Goal: Task Accomplishment & Management: Complete application form

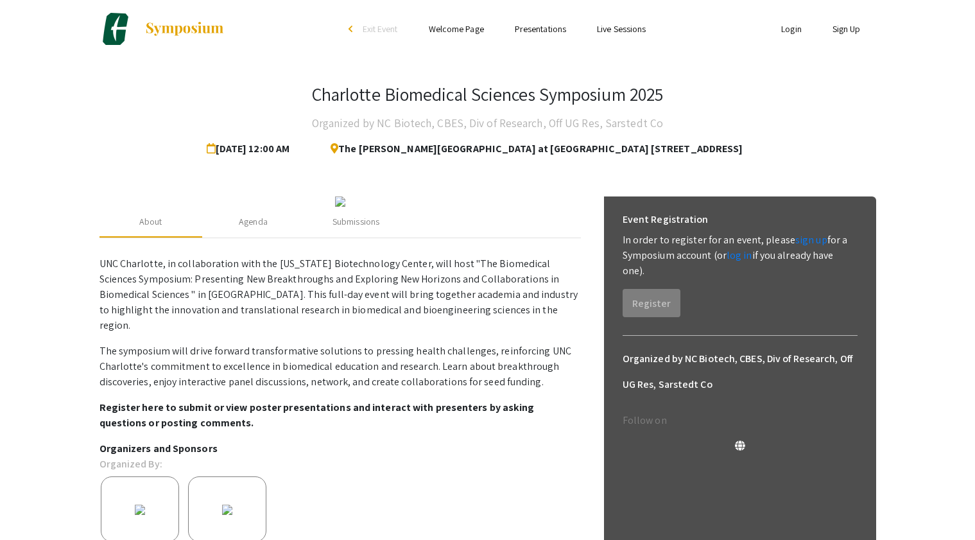
click at [795, 35] on li "Login" at bounding box center [791, 28] width 51 height 15
click at [535, 28] on link "Presentations" at bounding box center [540, 29] width 51 height 12
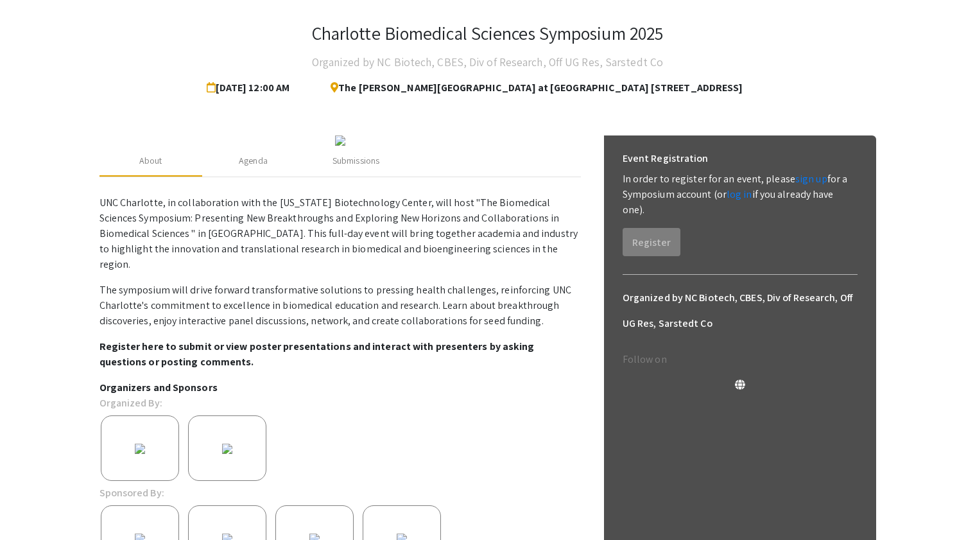
scroll to position [75, 0]
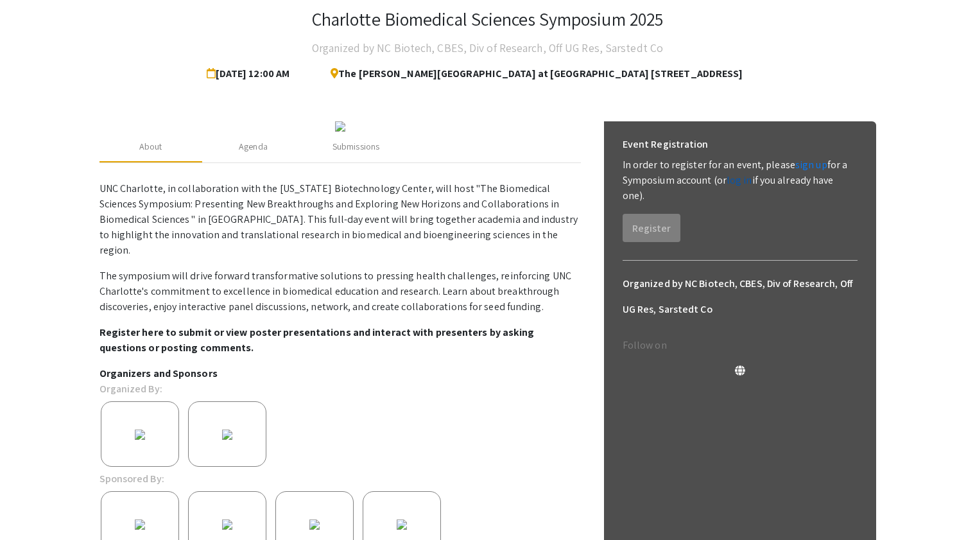
click at [737, 180] on link "log in" at bounding box center [739, 179] width 26 height 13
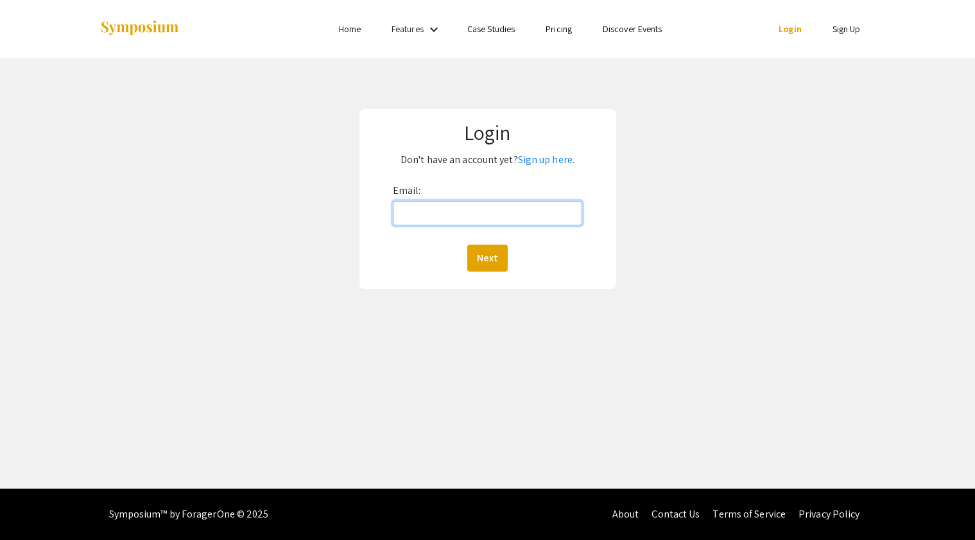
click at [523, 205] on input "Email:" at bounding box center [488, 213] width 190 height 24
type input "[EMAIL_ADDRESS][DOMAIN_NAME]"
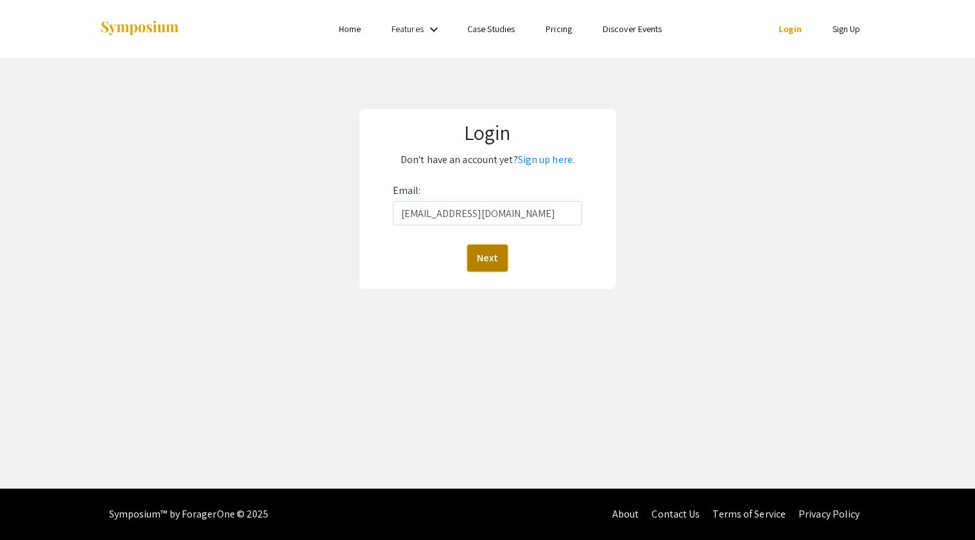
click at [490, 258] on button "Next" at bounding box center [487, 257] width 40 height 27
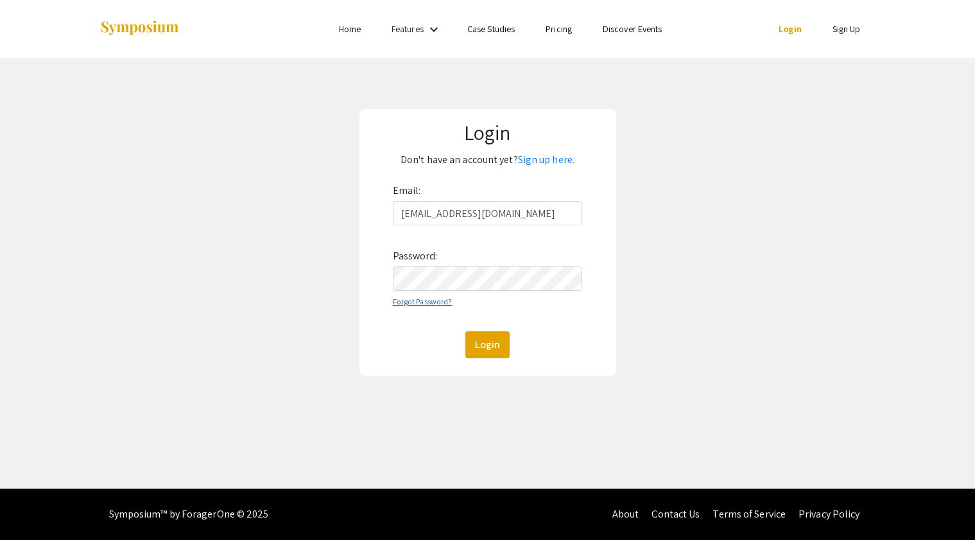
click at [440, 300] on link "Forgot Password?" at bounding box center [423, 301] width 60 height 10
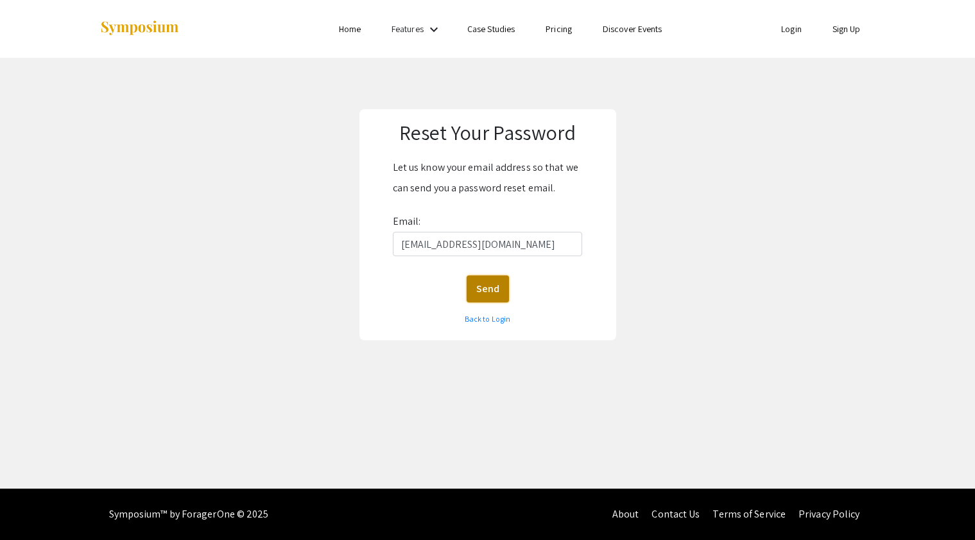
click at [495, 300] on button "Send" at bounding box center [487, 288] width 42 height 27
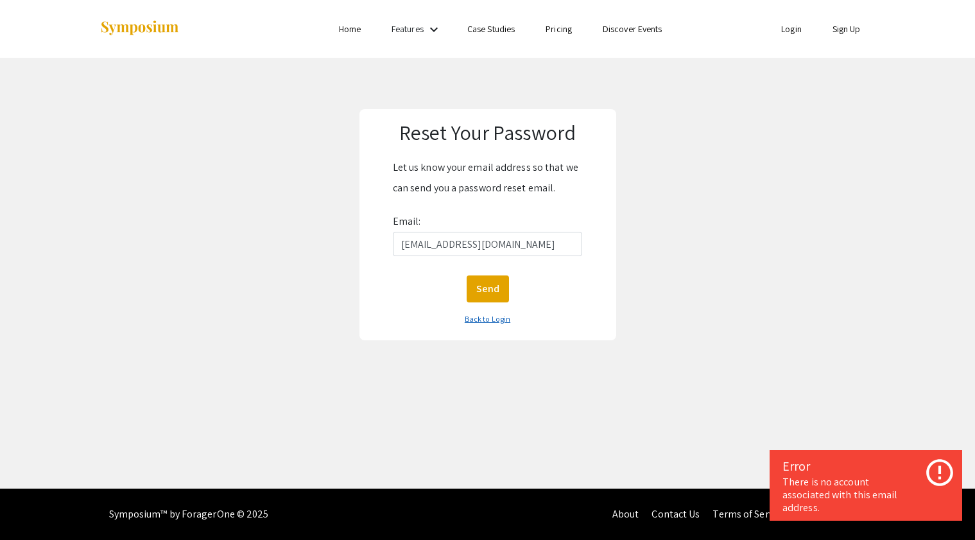
click at [488, 320] on link "Back to Login" at bounding box center [488, 319] width 46 height 10
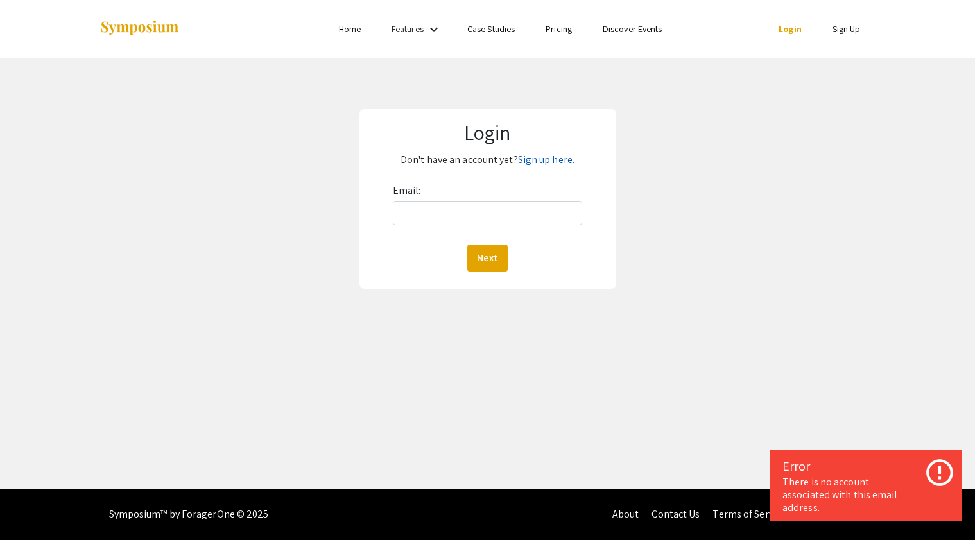
click at [541, 161] on link "Sign up here." at bounding box center [546, 159] width 56 height 13
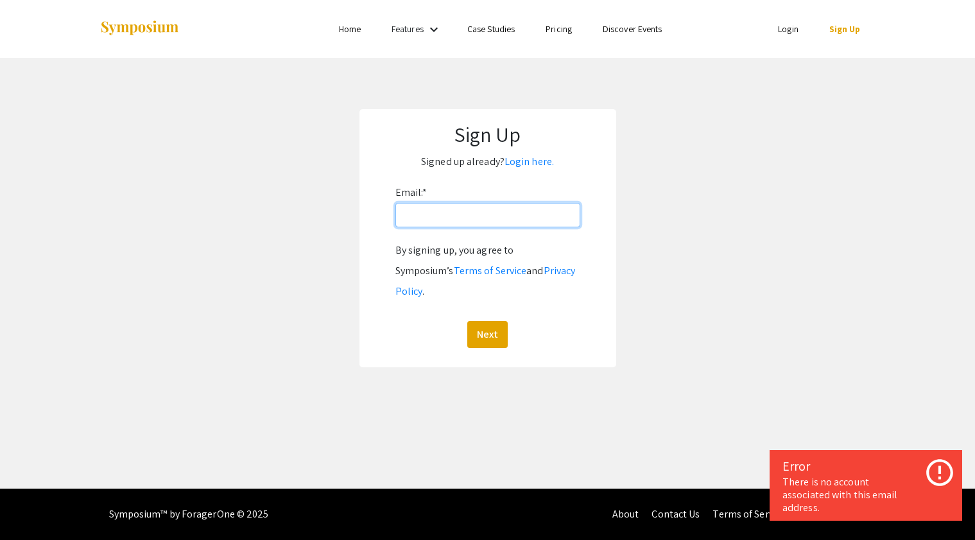
click at [508, 222] on input "Email: *" at bounding box center [487, 215] width 185 height 24
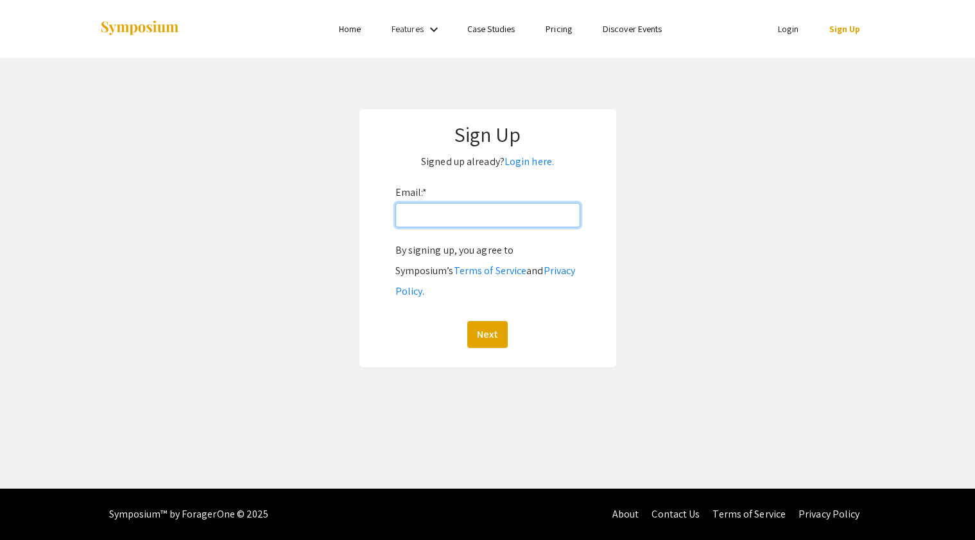
type input "[EMAIL_ADDRESS][DOMAIN_NAME]"
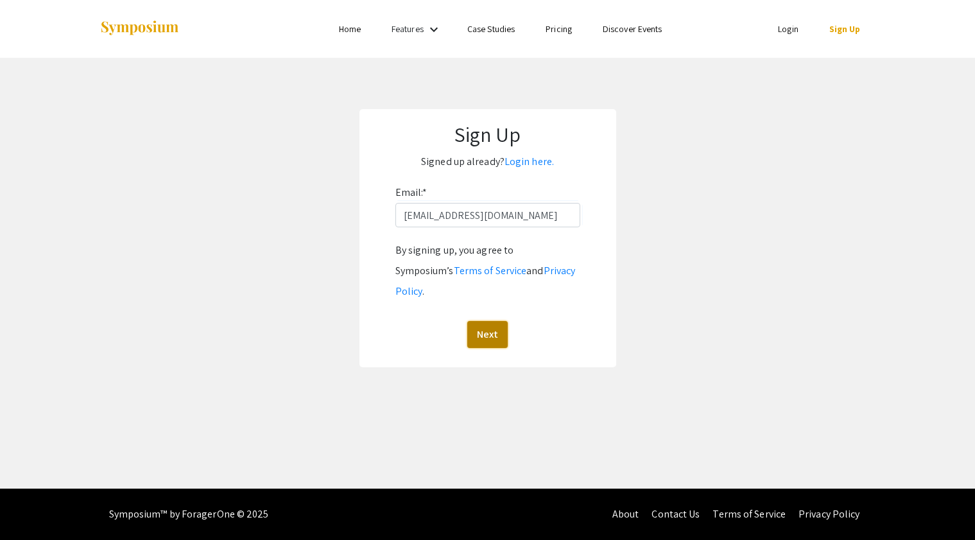
click at [495, 321] on button "Next" at bounding box center [487, 334] width 40 height 27
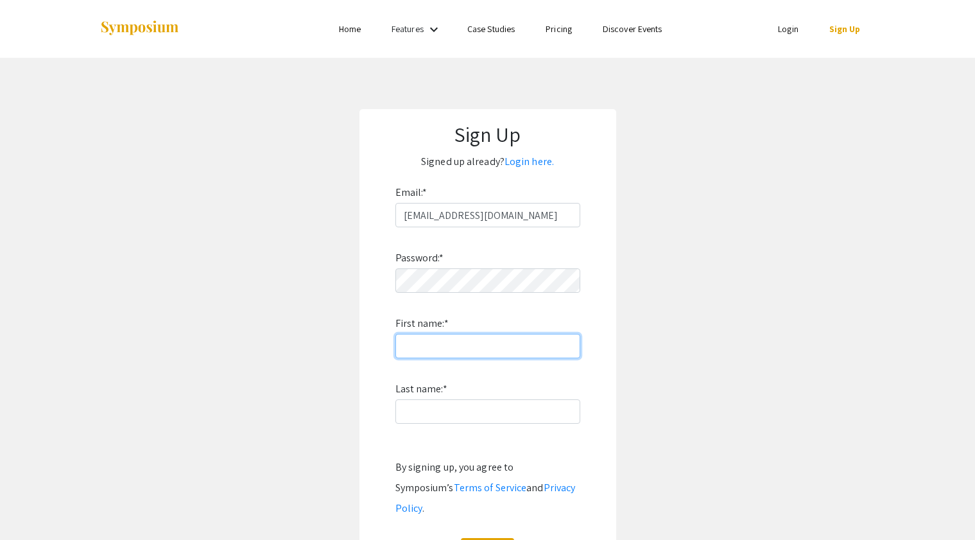
click at [466, 343] on input "First name: *" at bounding box center [487, 346] width 185 height 24
type input "Doaha"
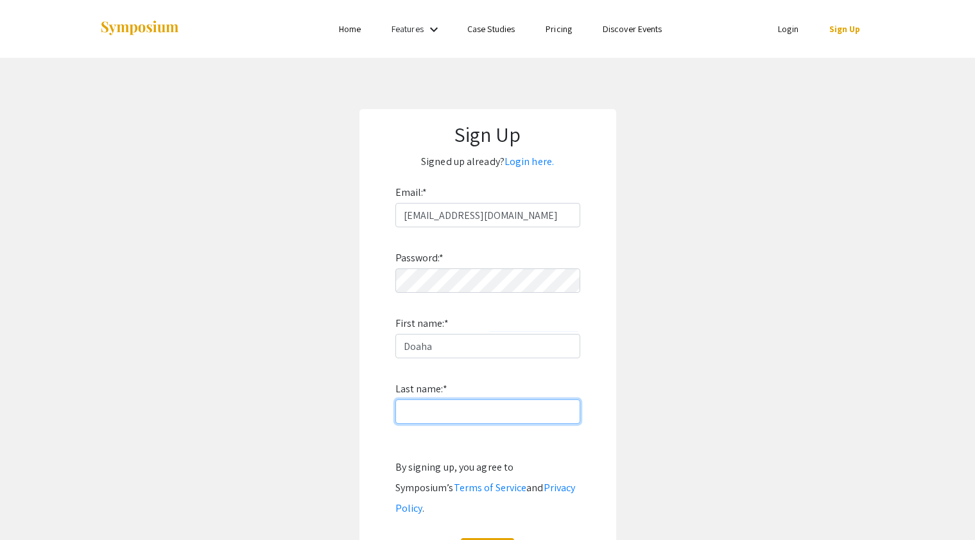
click at [439, 410] on input "Last name: *" at bounding box center [487, 411] width 185 height 24
type input "a"
type input "[PERSON_NAME]"
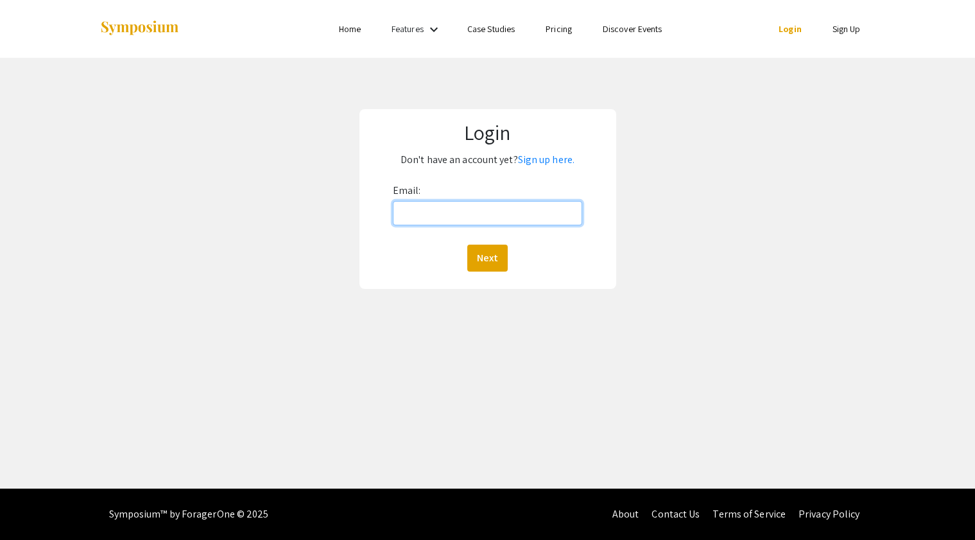
click at [474, 209] on input "Email:" at bounding box center [488, 213] width 190 height 24
type input "[EMAIL_ADDRESS][DOMAIN_NAME]"
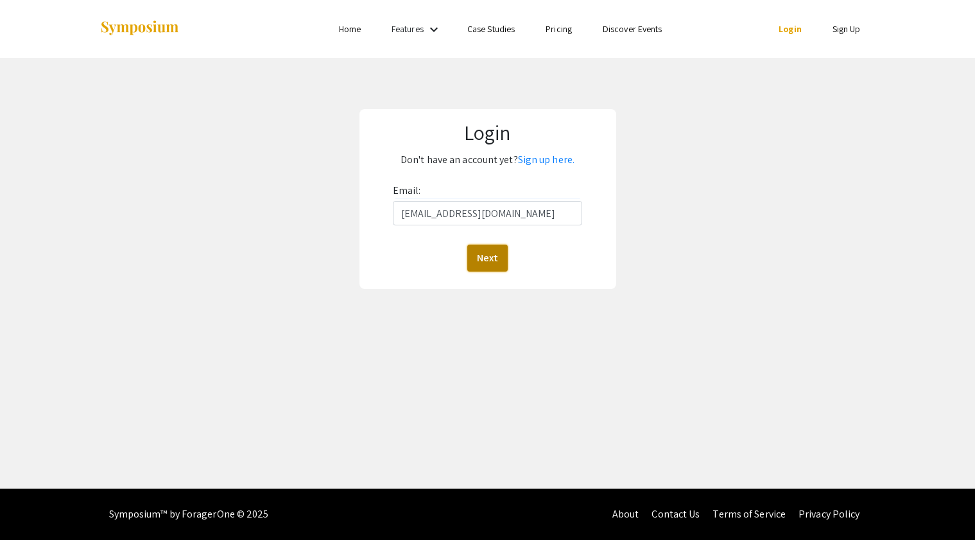
click at [492, 264] on button "Next" at bounding box center [487, 257] width 40 height 27
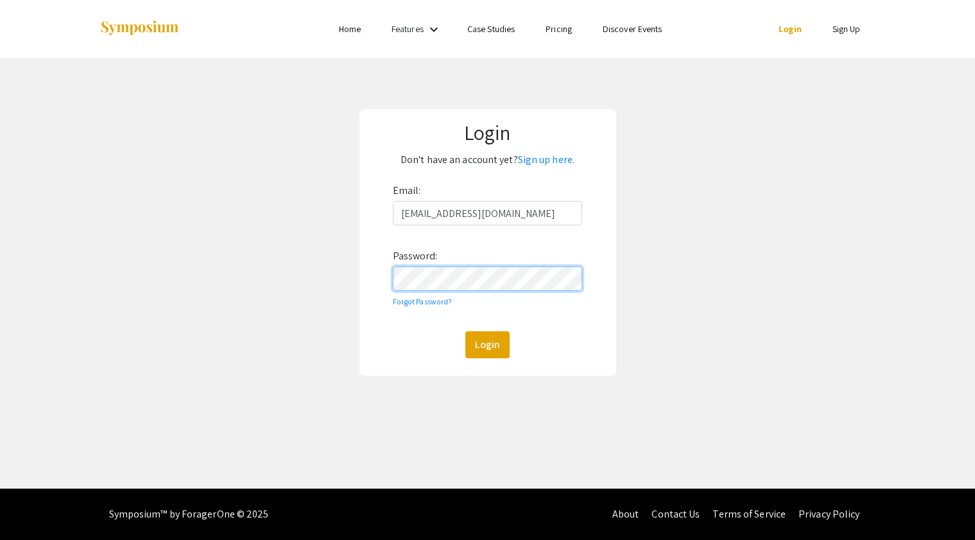
click at [465, 331] on button "Login" at bounding box center [487, 344] width 44 height 27
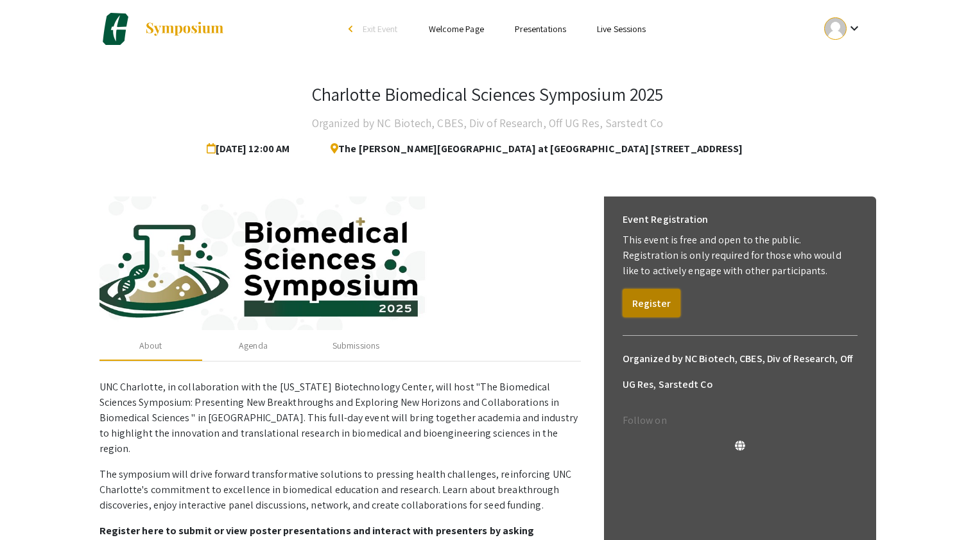
click at [647, 309] on button "Register" at bounding box center [651, 303] width 58 height 28
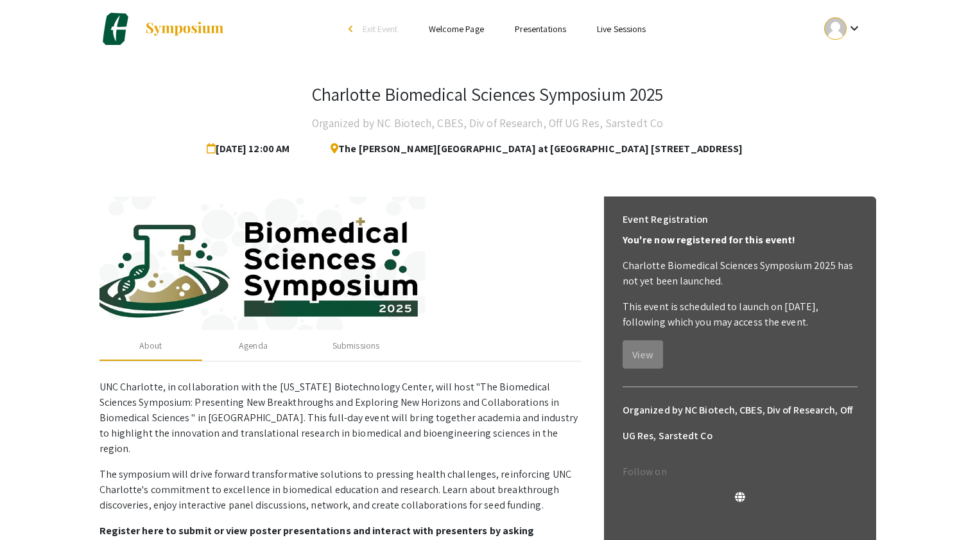
click at [552, 33] on link "Presentations" at bounding box center [540, 29] width 51 height 12
click at [556, 37] on ul "Skip navigation arrow_back_ios Exit Event Welcome Page Presentations Live Sessi…" at bounding box center [487, 29] width 256 height 58
click at [559, 29] on link "Presentations" at bounding box center [540, 29] width 51 height 12
click at [852, 26] on mat-icon "keyboard_arrow_down" at bounding box center [853, 28] width 15 height 15
click at [846, 96] on button "My Submissions" at bounding box center [850, 94] width 79 height 31
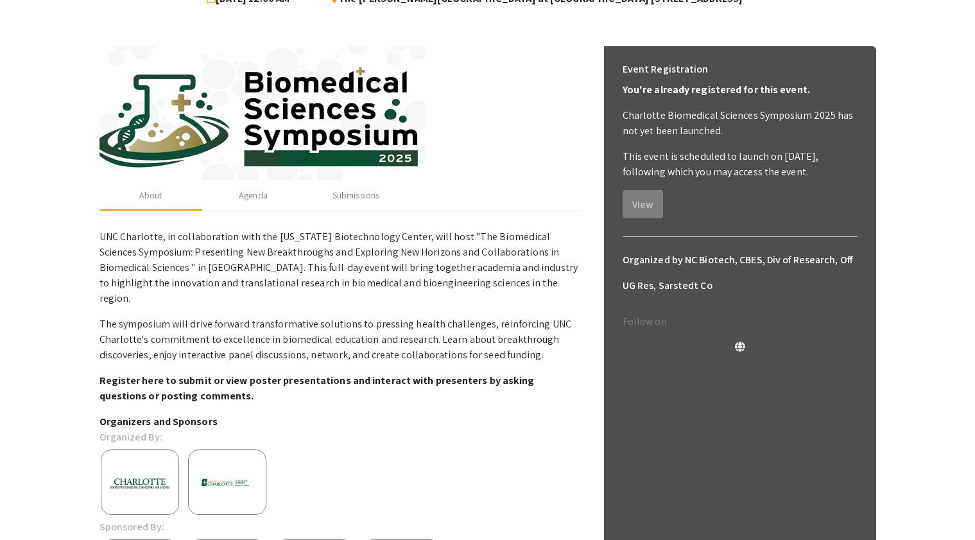
scroll to position [159, 0]
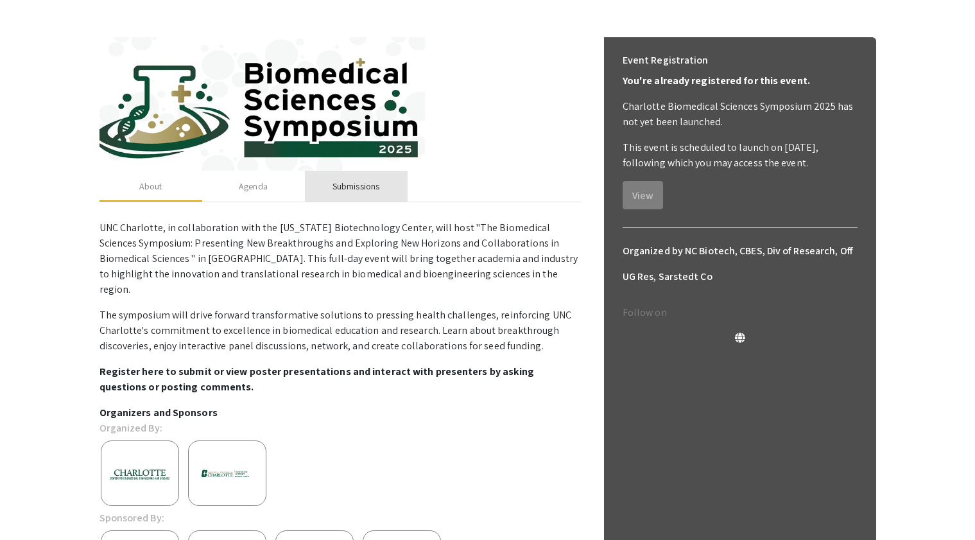
click at [363, 184] on div "Submissions" at bounding box center [355, 186] width 47 height 13
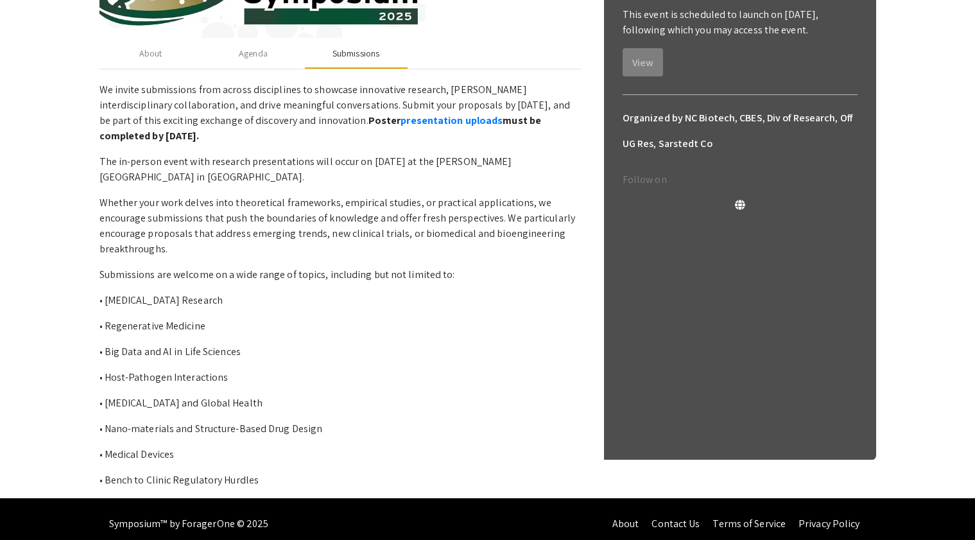
scroll to position [302, 0]
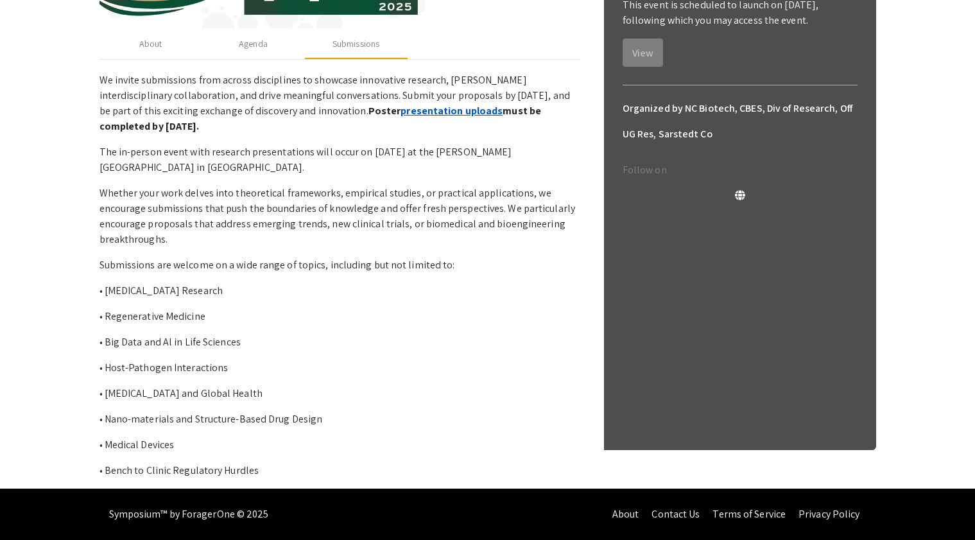
click at [409, 114] on link "presentation uploads" at bounding box center [451, 110] width 102 height 13
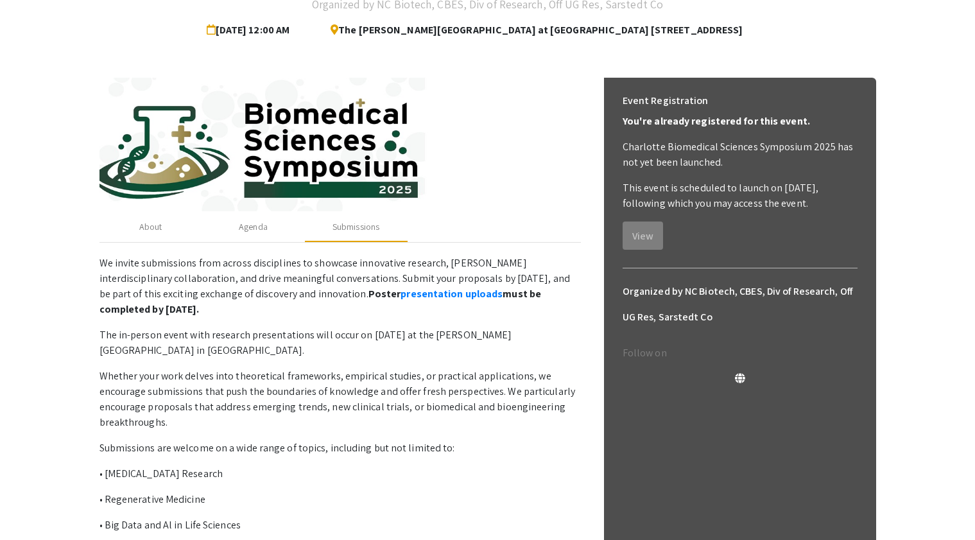
scroll to position [0, 0]
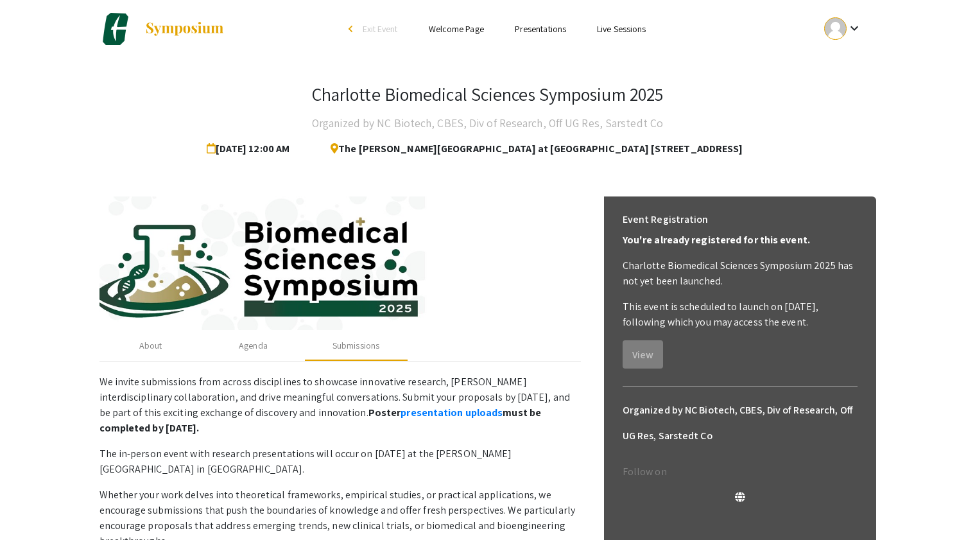
click at [856, 28] on mat-icon "keyboard_arrow_down" at bounding box center [853, 28] width 15 height 15
click at [853, 115] on button "Sign out" at bounding box center [850, 125] width 79 height 31
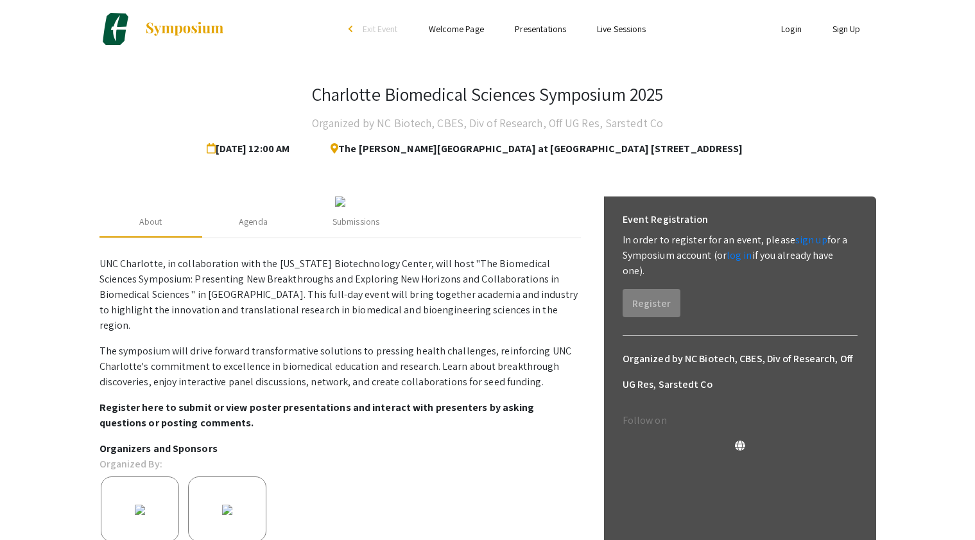
click at [798, 30] on link "Login" at bounding box center [791, 29] width 21 height 12
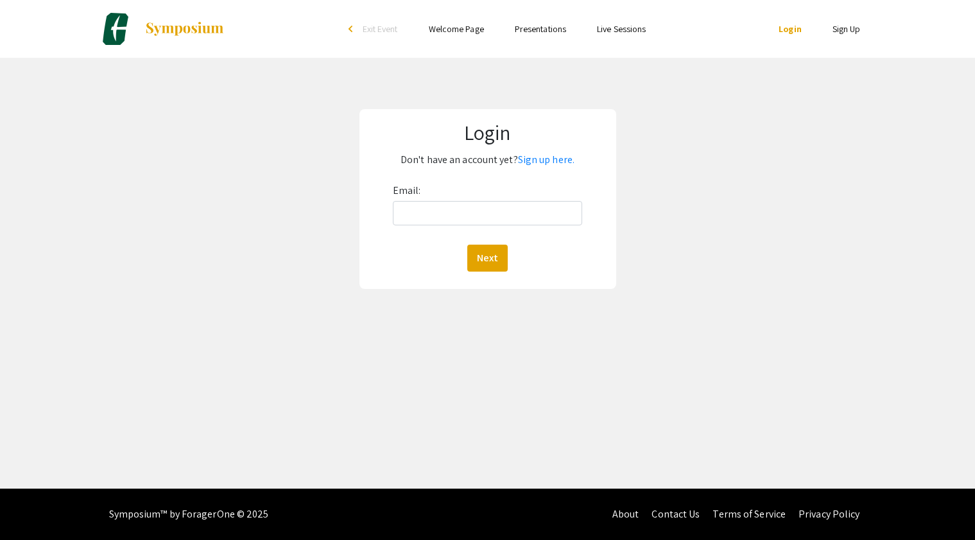
click at [447, 198] on div "Email: Next" at bounding box center [488, 225] width 190 height 91
click at [447, 207] on input "Email:" at bounding box center [488, 213] width 190 height 24
type input "[EMAIL_ADDRESS][DOMAIN_NAME]"
click at [493, 257] on button "Next" at bounding box center [487, 257] width 40 height 27
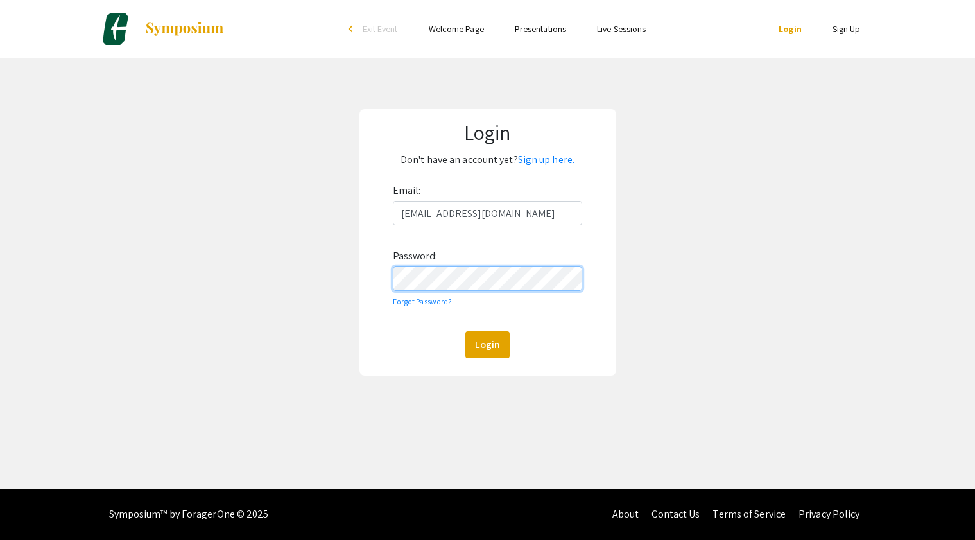
click at [465, 331] on button "Login" at bounding box center [487, 344] width 44 height 27
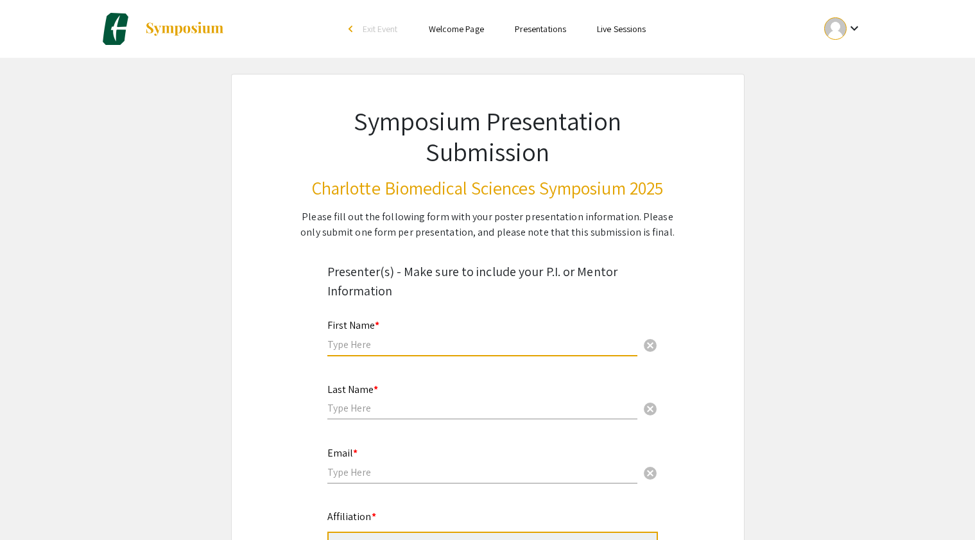
click at [422, 340] on input "text" at bounding box center [482, 344] width 310 height 13
type input "Doaha"
click at [360, 413] on input "text" at bounding box center [482, 407] width 310 height 13
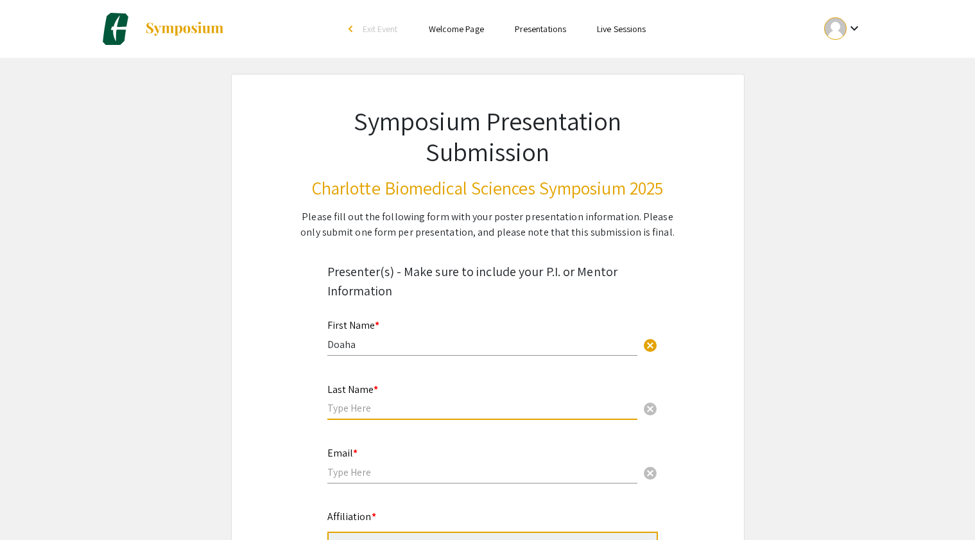
type input "a"
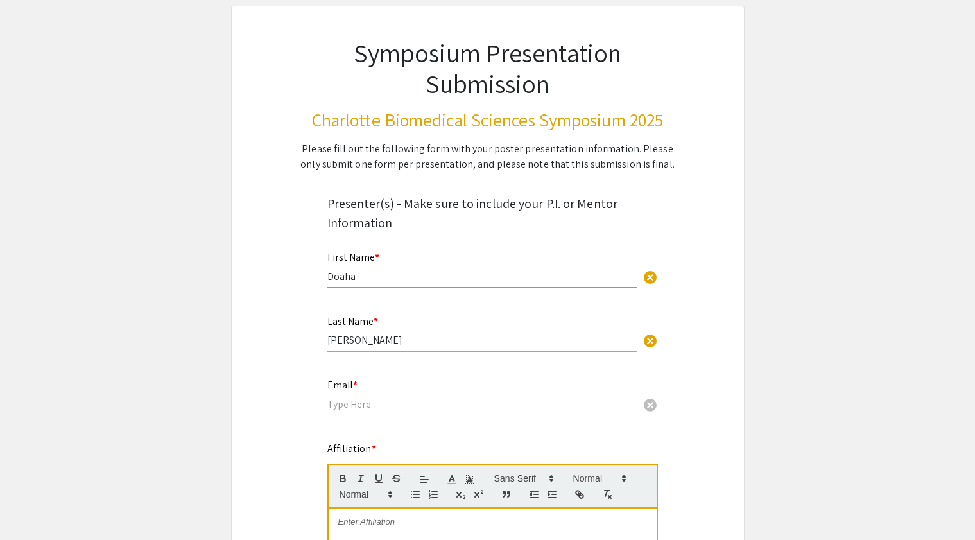
scroll to position [84, 0]
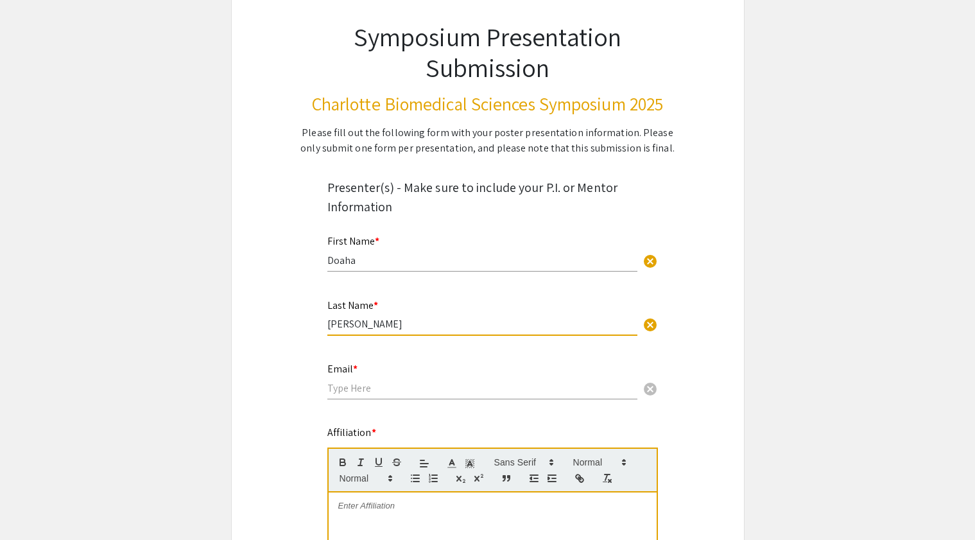
type input "[PERSON_NAME]"
click at [356, 382] on input "email" at bounding box center [482, 387] width 310 height 13
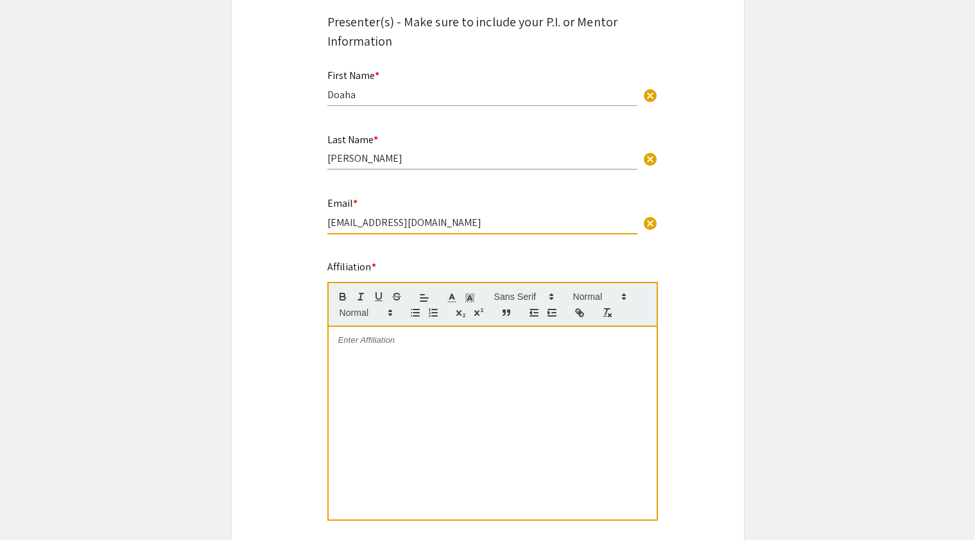
scroll to position [251, 0]
type input "[EMAIL_ADDRESS][DOMAIN_NAME]"
click at [414, 354] on div at bounding box center [493, 421] width 328 height 193
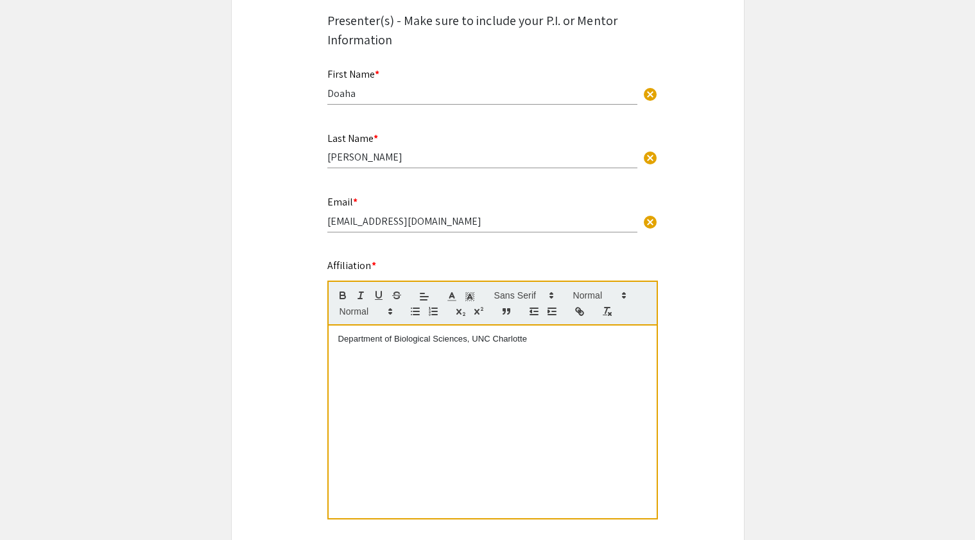
click at [435, 338] on p "Department of Biological Sciences, UNC Charlotte" at bounding box center [492, 339] width 309 height 12
click at [463, 343] on p "Department of Biological Sciences, UNC Charlotte" at bounding box center [492, 339] width 309 height 12
drag, startPoint x: 536, startPoint y: 343, endPoint x: 325, endPoint y: 339, distance: 210.5
click at [325, 339] on div "Affiliation * Department of Biological Sciences, UNC Charlotte This field is re…" at bounding box center [488, 397] width 340 height 278
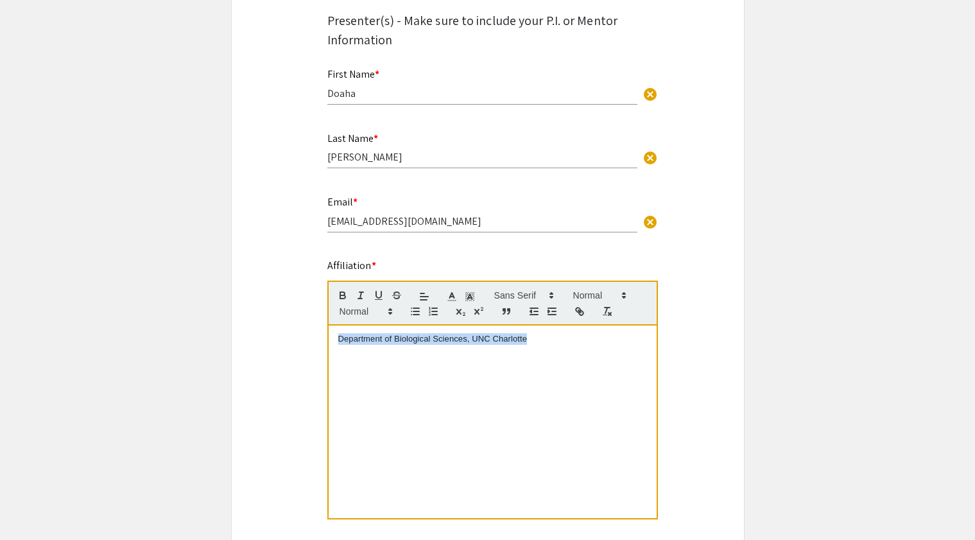
copy p "Department of Biological Sciences, UNC Charlotte"
click at [544, 332] on div "Department of Biological Sciences, UNC Charlotte" at bounding box center [493, 421] width 328 height 193
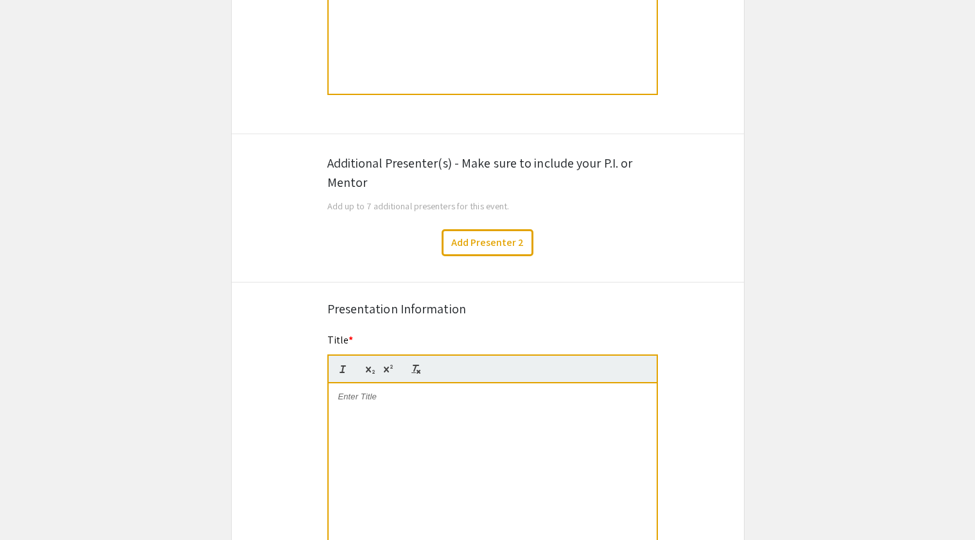
scroll to position [676, 0]
click at [497, 241] on button "Add Presenter 2" at bounding box center [487, 241] width 92 height 27
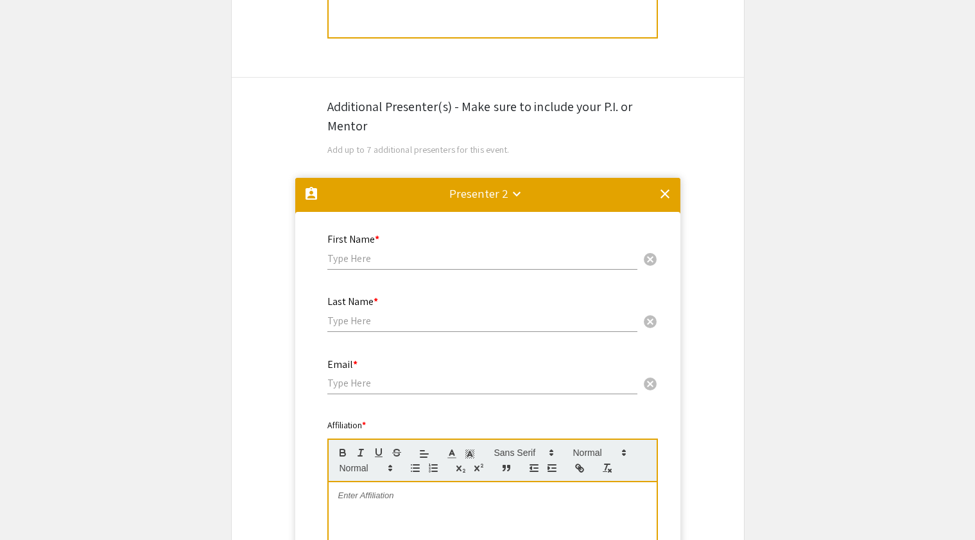
scroll to position [739, 0]
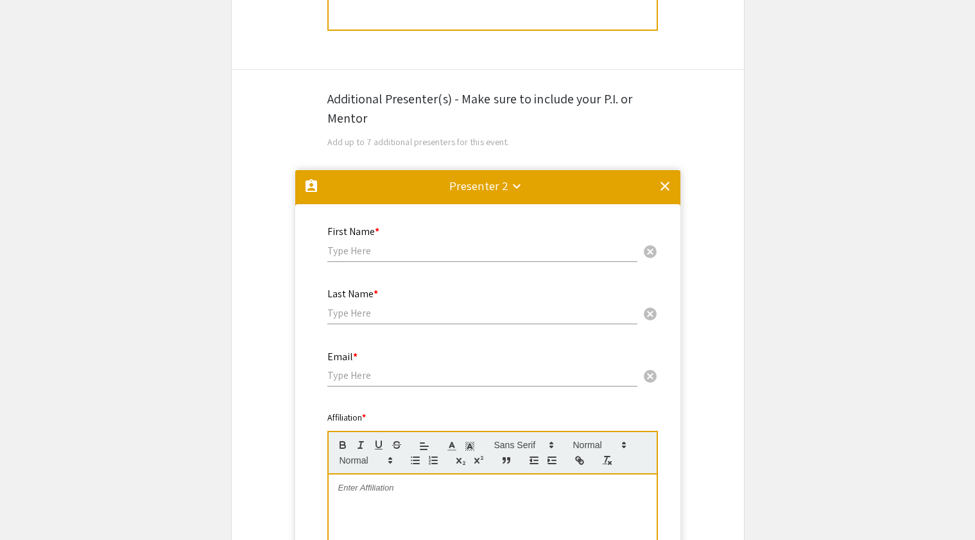
click at [432, 253] on input "text" at bounding box center [482, 250] width 310 height 13
type input "F"
type input "d"
click at [398, 316] on input "text" at bounding box center [482, 312] width 310 height 13
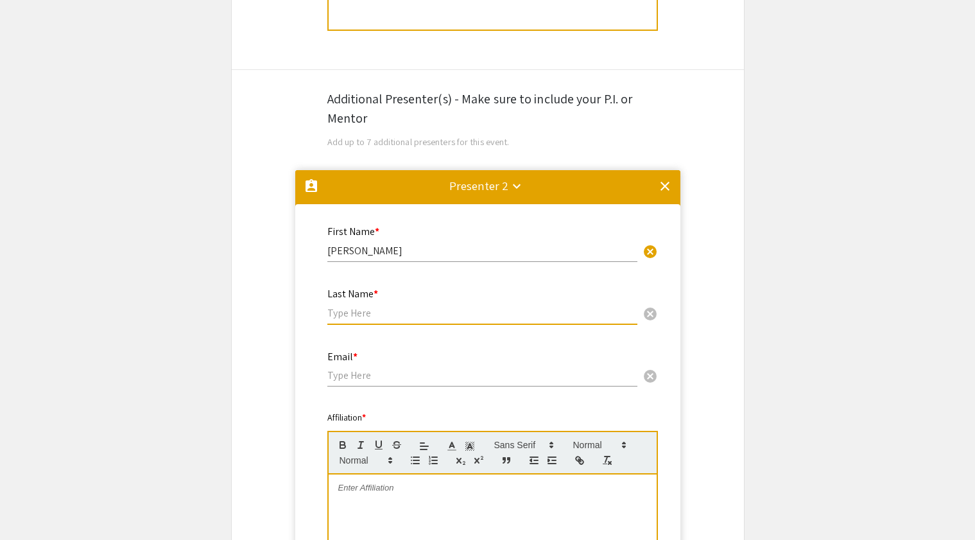
click at [392, 256] on input "[PERSON_NAME]" at bounding box center [482, 250] width 310 height 13
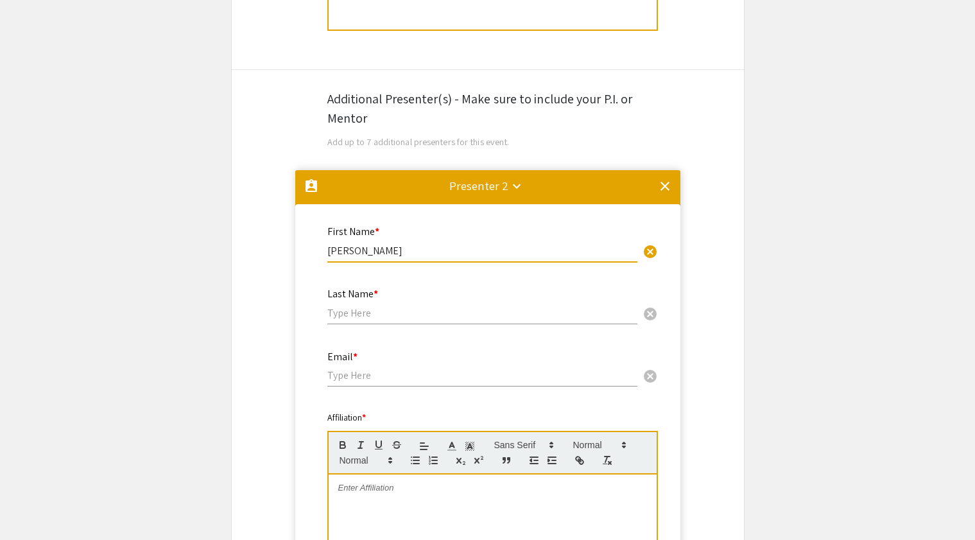
click at [391, 255] on input "[PERSON_NAME]" at bounding box center [482, 250] width 310 height 13
type input "Dr. Farzana"
click at [382, 311] on input "text" at bounding box center [482, 312] width 310 height 13
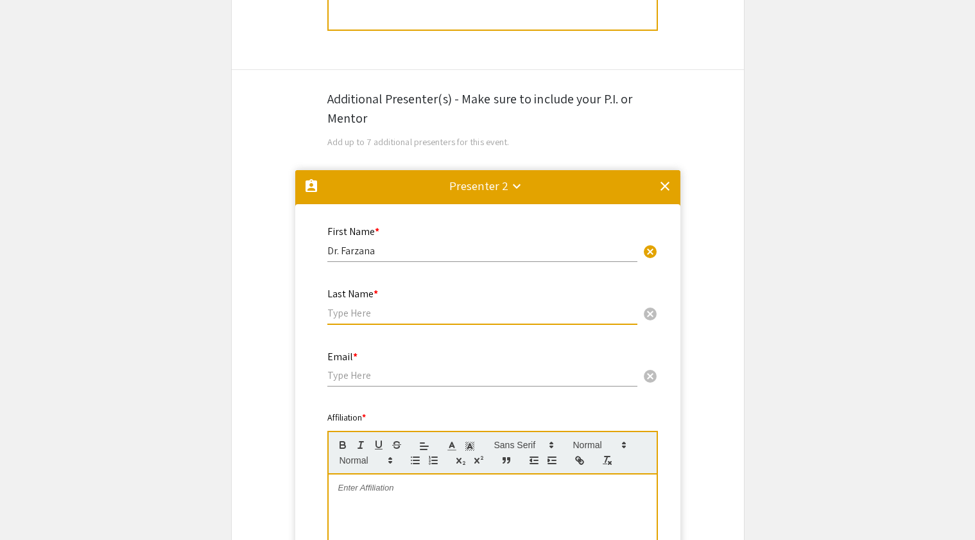
paste input "Ferdous"
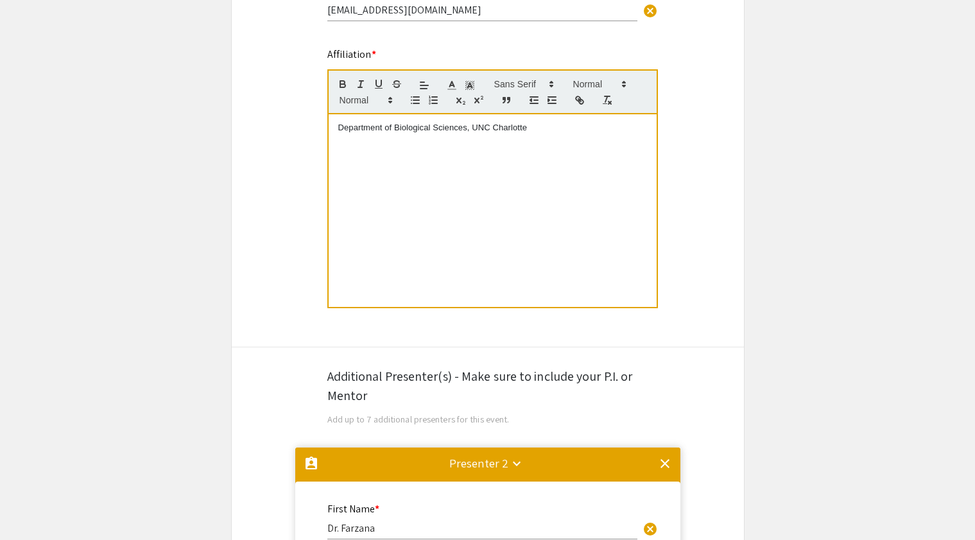
scroll to position [408, 0]
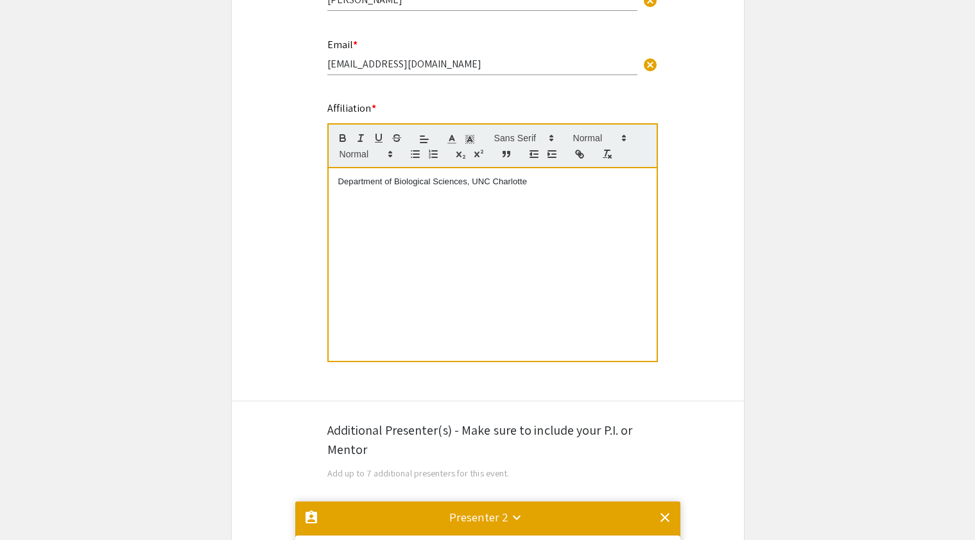
type input "Ferdous"
drag, startPoint x: 547, startPoint y: 180, endPoint x: 323, endPoint y: 181, distance: 223.9
click at [323, 182] on div "Affiliation * Department of Biological Sciences, UNC Charlotte This field is re…" at bounding box center [488, 240] width 340 height 278
copy p "Department of Biological Sciences, UNC Charlotte"
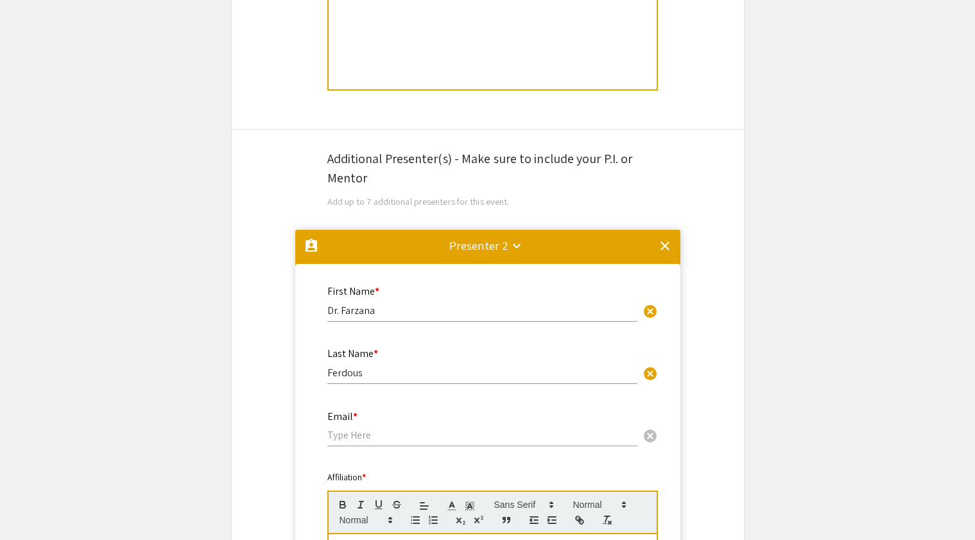
scroll to position [812, 0]
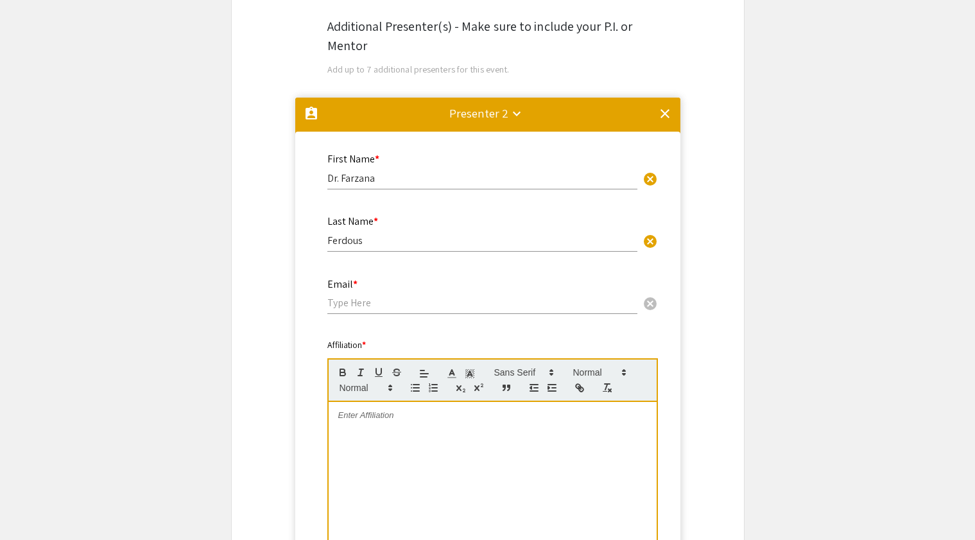
click at [404, 428] on div at bounding box center [493, 498] width 328 height 193
paste div
click at [363, 312] on div "Email * cancel" at bounding box center [482, 290] width 310 height 49
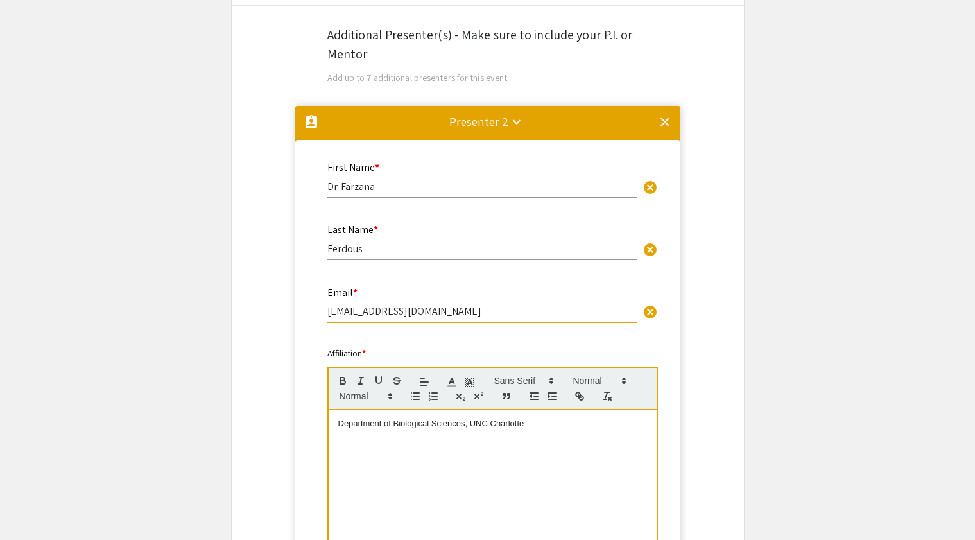
scroll to position [791, 0]
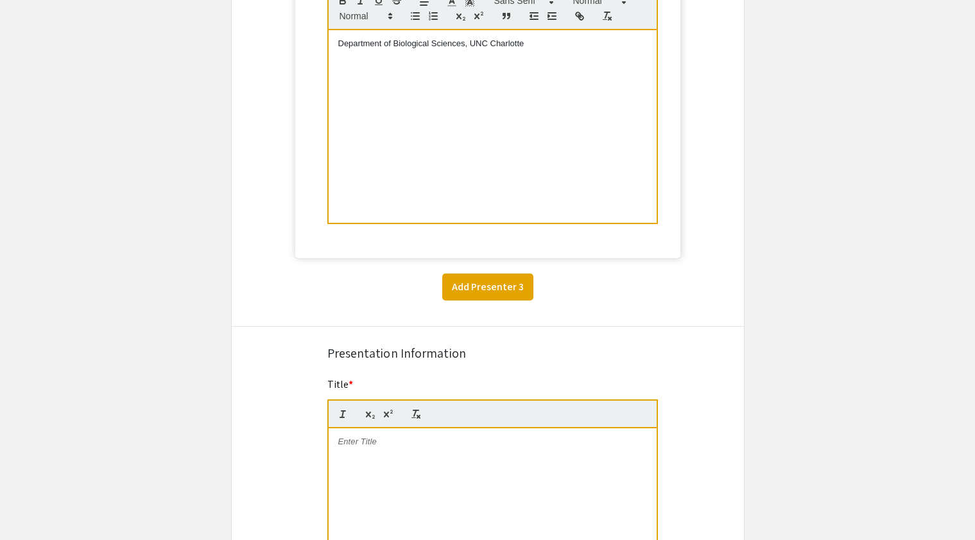
type input "[EMAIL_ADDRESS][DOMAIN_NAME]"
click at [506, 293] on button "Add Presenter 3" at bounding box center [487, 286] width 91 height 27
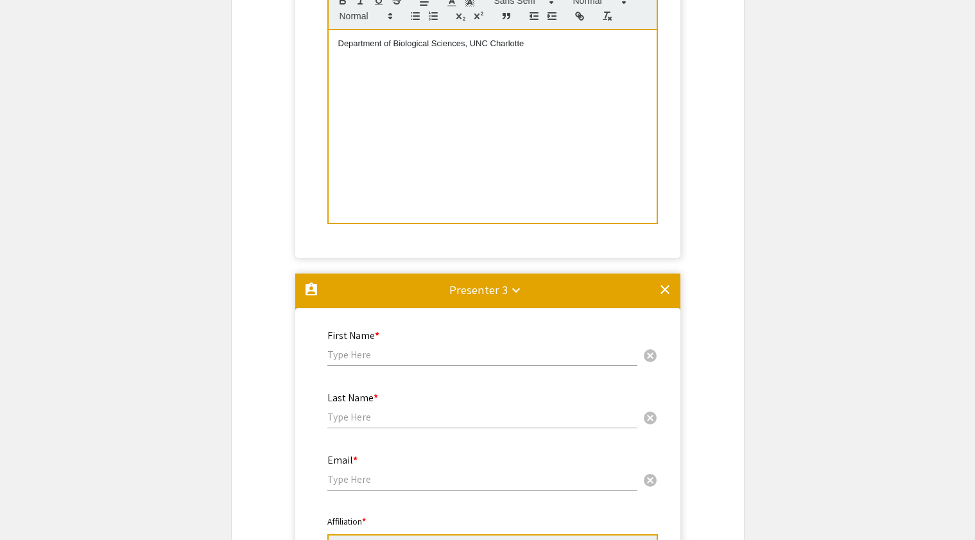
scroll to position [1459, 0]
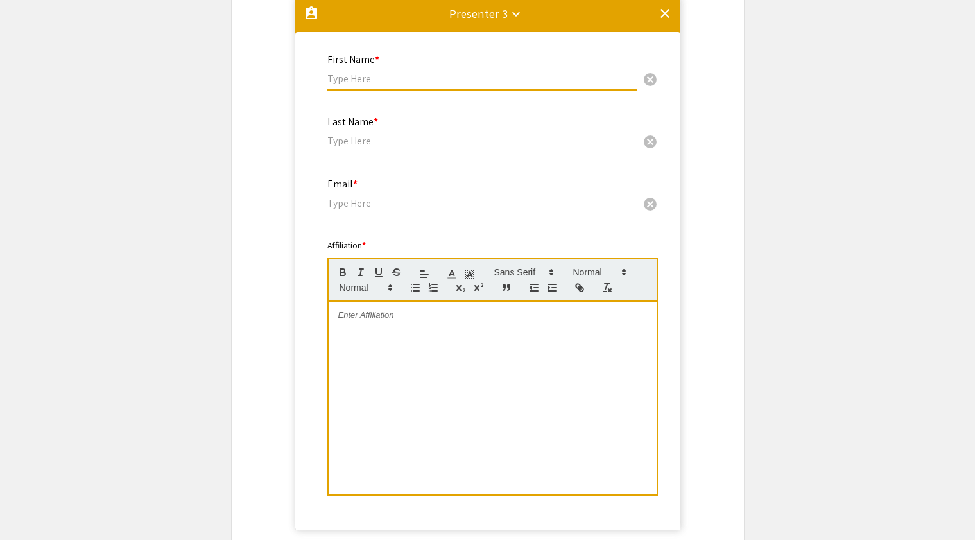
click at [366, 78] on input "text" at bounding box center [482, 78] width 310 height 13
type input "Dr. [PERSON_NAME]"
click at [366, 151] on div "Last Name * cancel" at bounding box center [482, 127] width 310 height 49
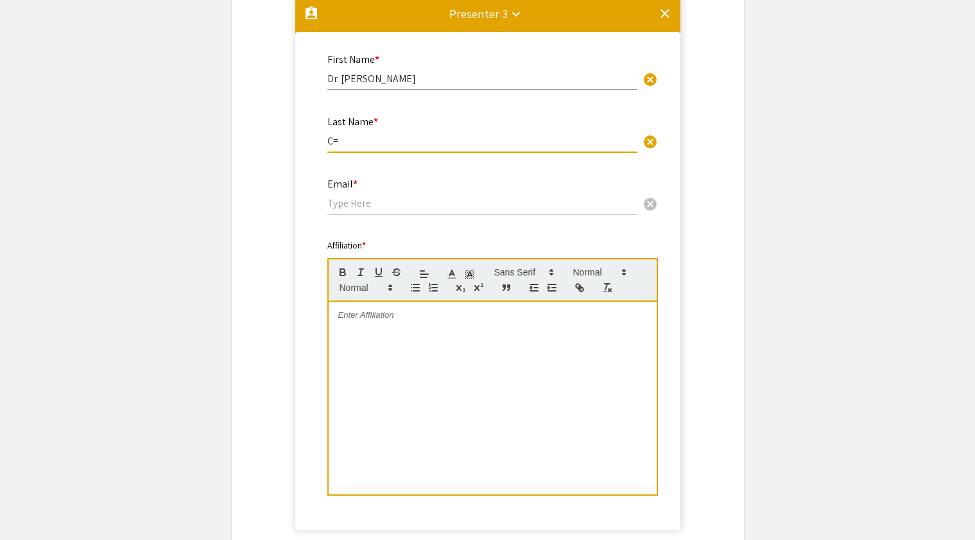
type input "C"
type input "[PERSON_NAME]"
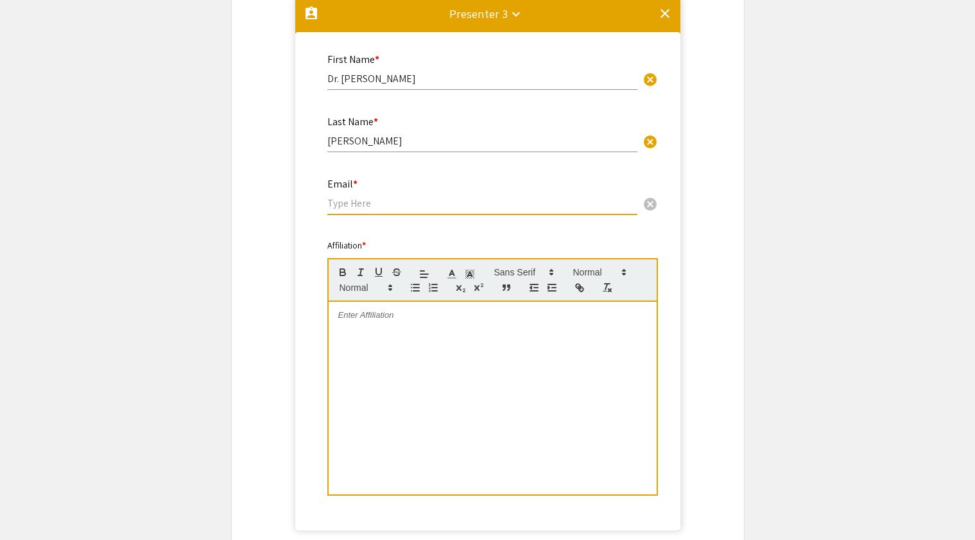
click at [362, 203] on input "email" at bounding box center [482, 202] width 310 height 13
paste input "charlotte"
drag, startPoint x: 378, startPoint y: 207, endPoint x: 304, endPoint y: 204, distance: 73.8
click at [304, 204] on mat-card "First Name * Dr. Juan cancel This field is required. Last Name * Vivero-Escoto …" at bounding box center [487, 281] width 385 height 498
paste input "<juan.vivero-escoto@charlotte.edu"
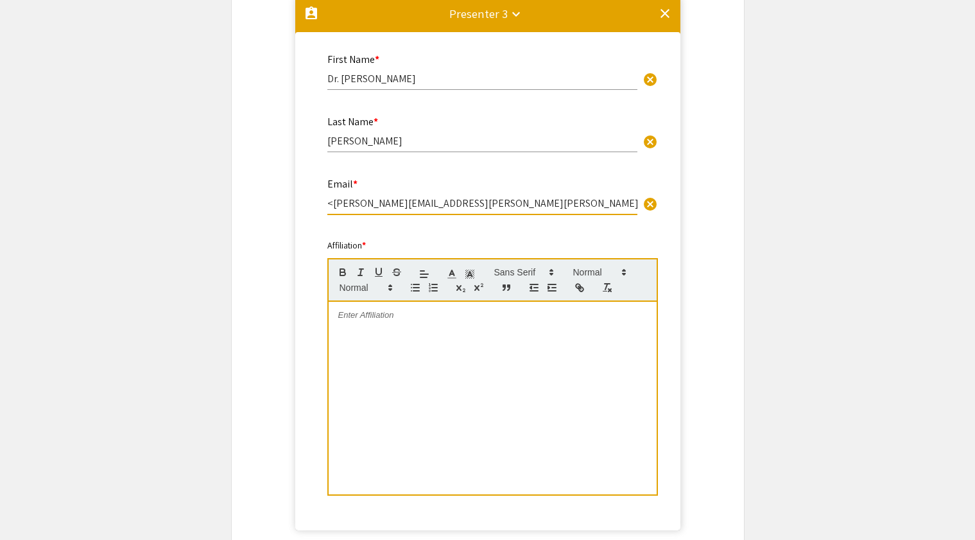
click at [333, 206] on input "<juan.vivero-escoto@charlotte.edu" at bounding box center [482, 202] width 310 height 13
type input "[PERSON_NAME][EMAIL_ADDRESS][PERSON_NAME][PERSON_NAME][DOMAIN_NAME]"
click at [368, 321] on p at bounding box center [492, 315] width 309 height 12
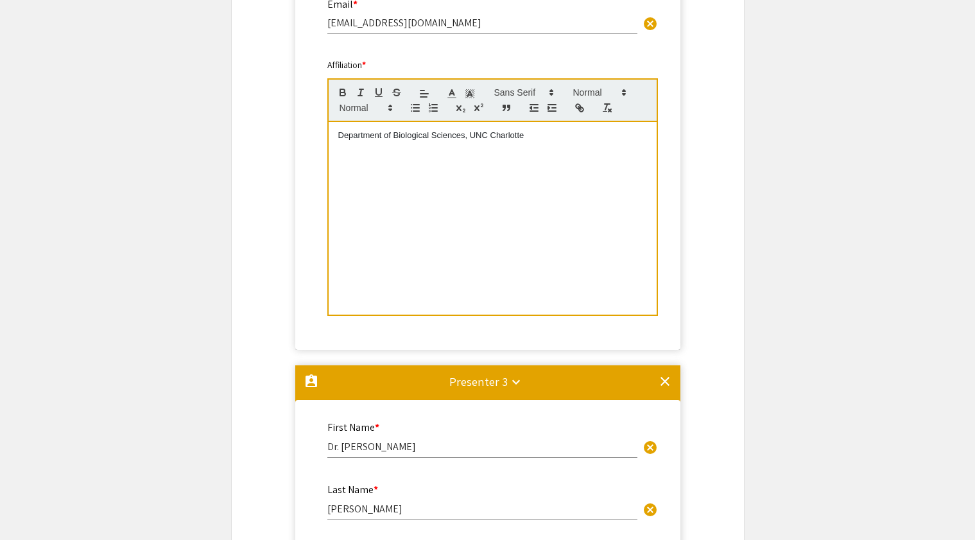
scroll to position [1059, 0]
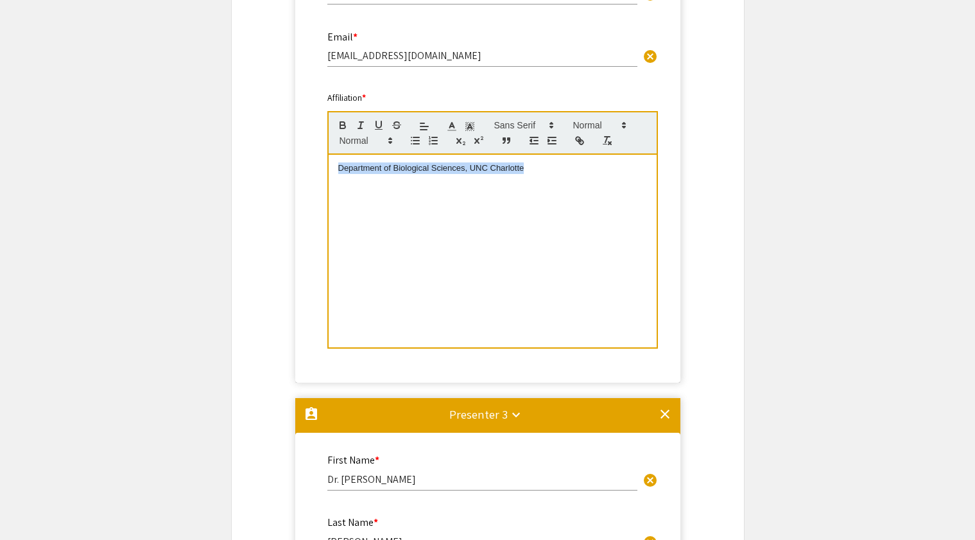
drag, startPoint x: 542, startPoint y: 169, endPoint x: 325, endPoint y: 168, distance: 216.2
click at [325, 168] on div "Affiliation * Department of Biological Sciences, UNC Charlotte This field is re…" at bounding box center [488, 227] width 340 height 272
copy span "Department of Biological Sciences, UNC Charlotte"
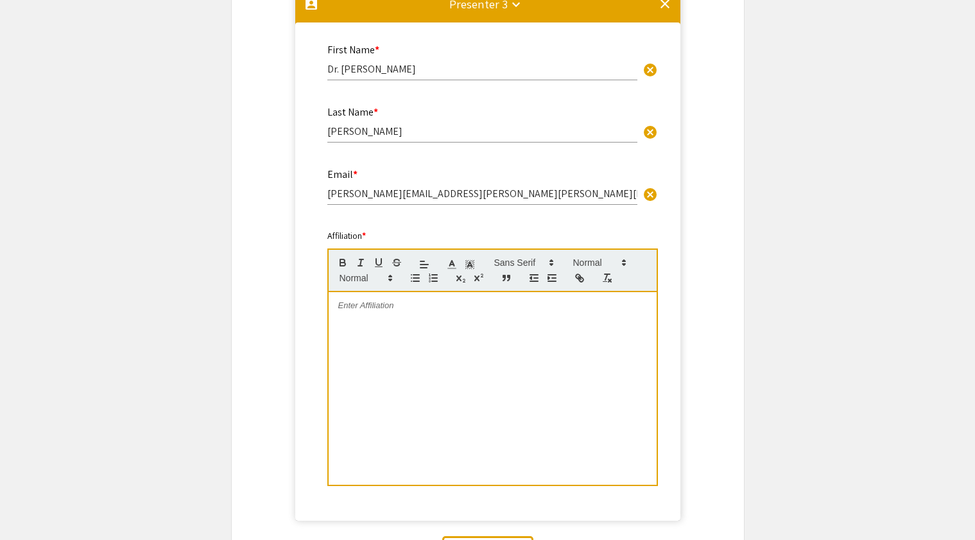
scroll to position [1500, 0]
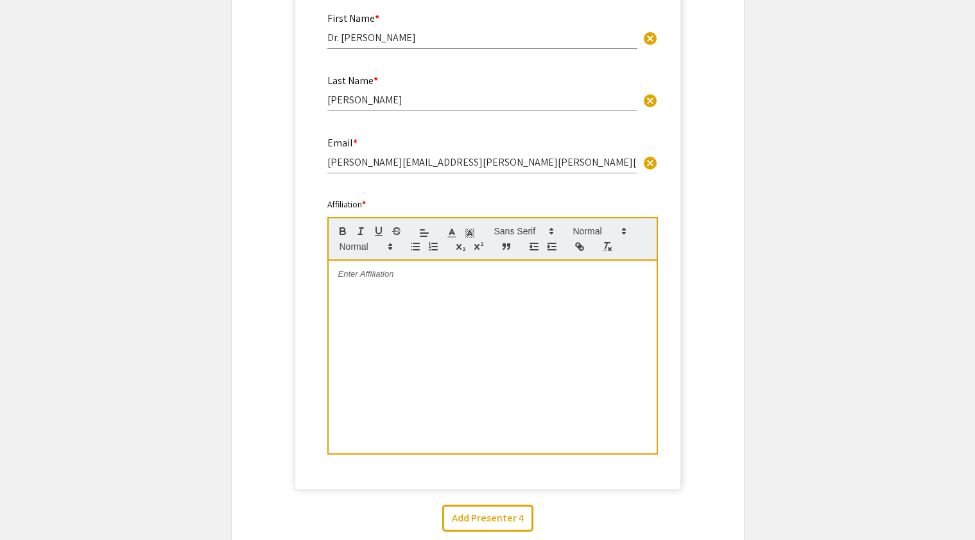
click at [410, 314] on div at bounding box center [493, 357] width 328 height 193
click at [463, 278] on span "Department of Biological Sciences, UNC Charlotte" at bounding box center [431, 274] width 186 height 10
drag, startPoint x: 463, startPoint y: 278, endPoint x: 411, endPoint y: 279, distance: 51.3
click at [411, 278] on span "Department of Biological Sciences, UNC Charlotte" at bounding box center [431, 274] width 186 height 10
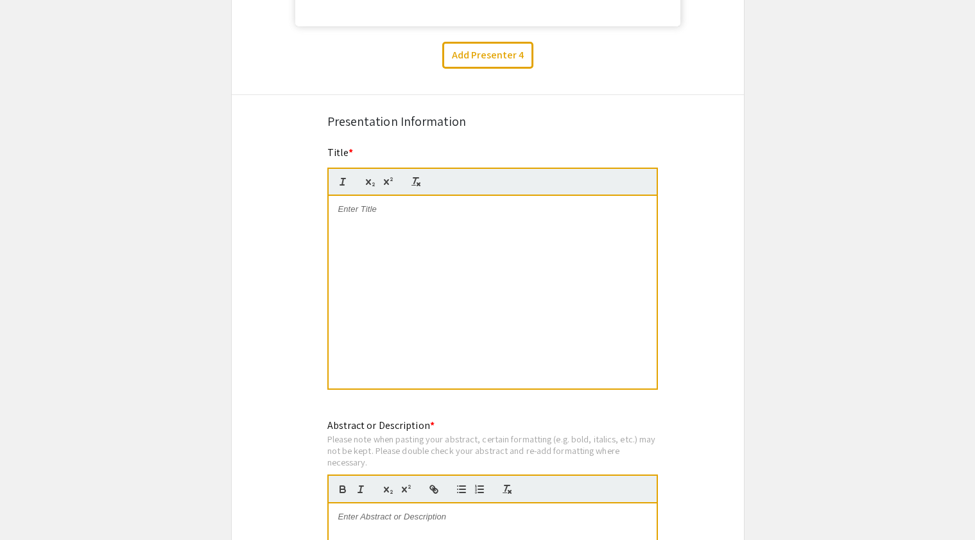
scroll to position [1974, 0]
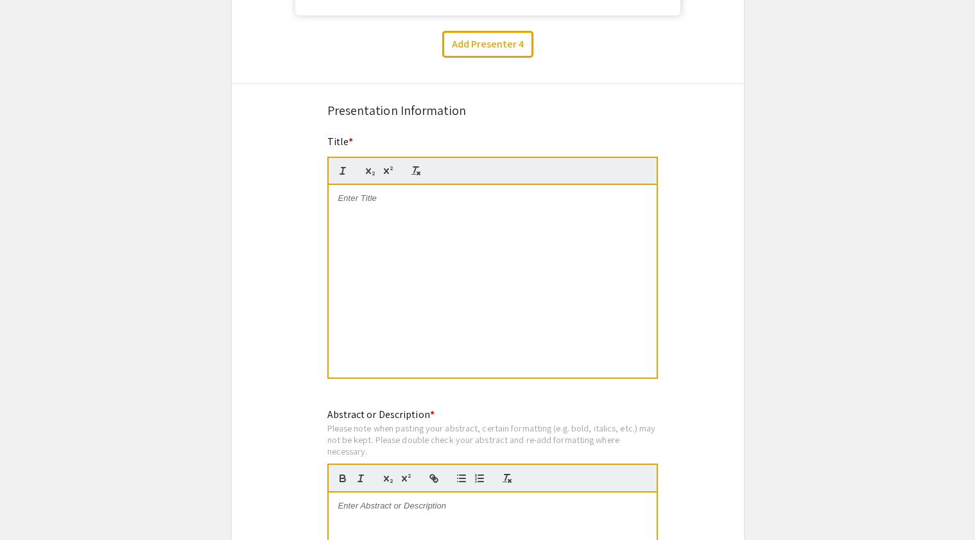
click at [465, 231] on div at bounding box center [493, 281] width 328 height 193
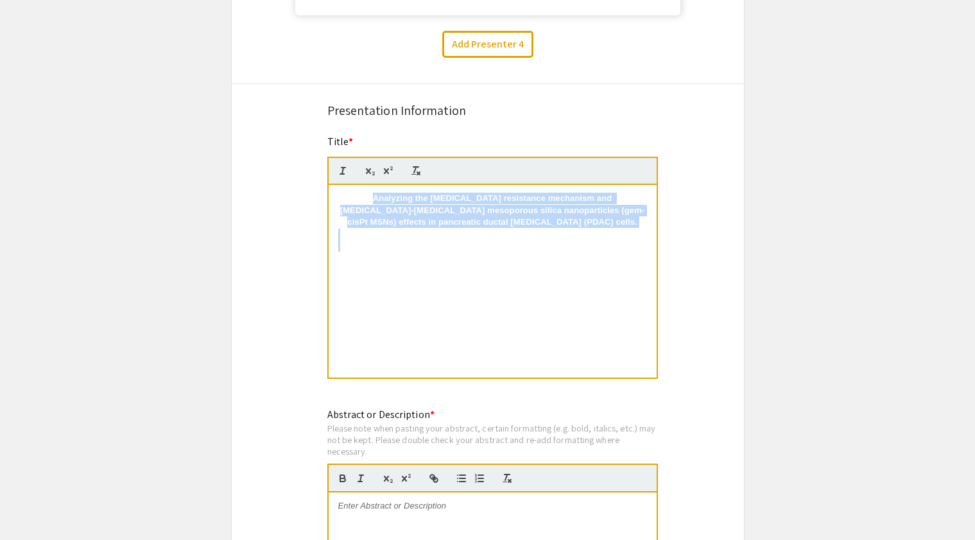
drag, startPoint x: 352, startPoint y: 253, endPoint x: 332, endPoint y: 180, distance: 76.0
click at [332, 180] on quill-editor "Analyzing the [MEDICAL_DATA] resistance mechanism and [MEDICAL_DATA]-[MEDICAL_D…" at bounding box center [492, 268] width 330 height 223
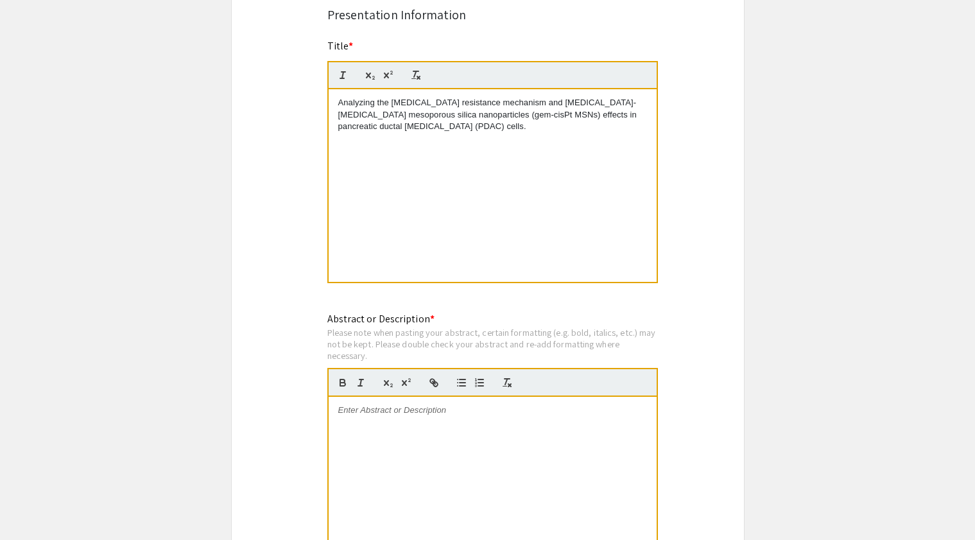
scroll to position [2070, 0]
click at [399, 459] on div at bounding box center [493, 492] width 328 height 193
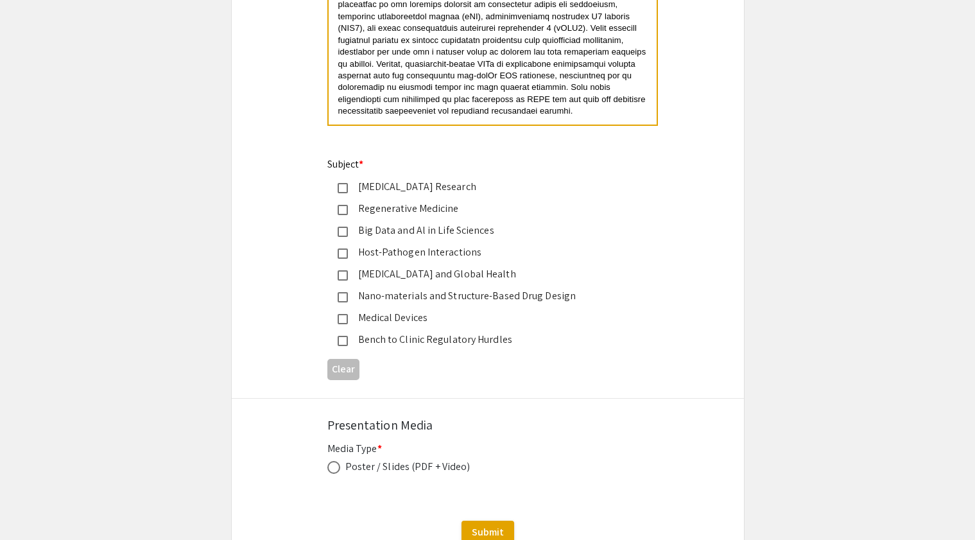
scroll to position [2537, 0]
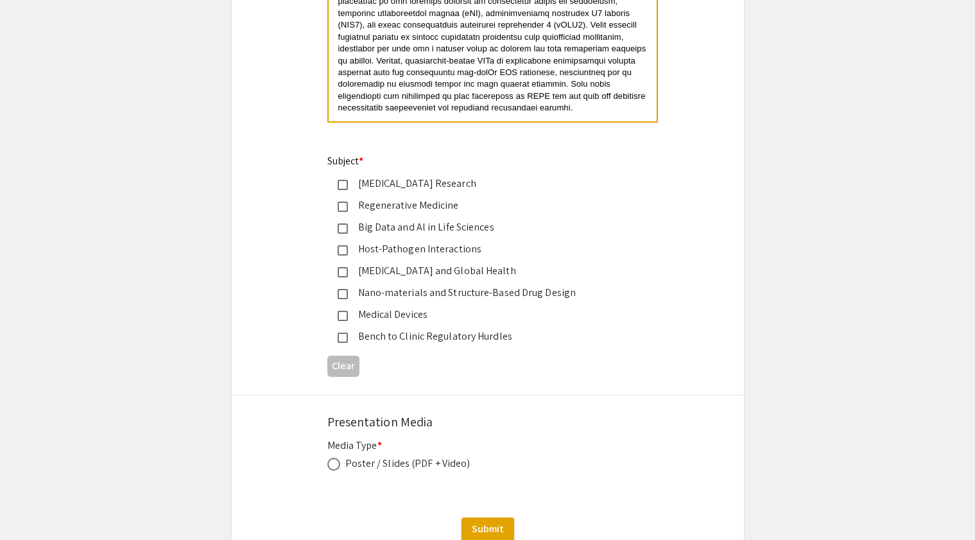
click at [347, 190] on mat-pseudo-checkbox at bounding box center [343, 185] width 10 height 10
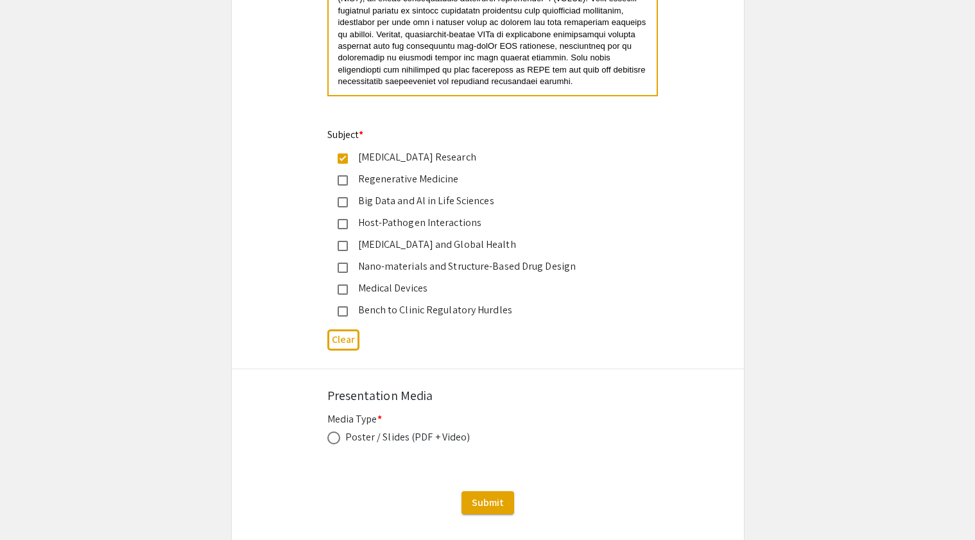
click at [342, 271] on mat-pseudo-checkbox at bounding box center [343, 267] width 10 height 10
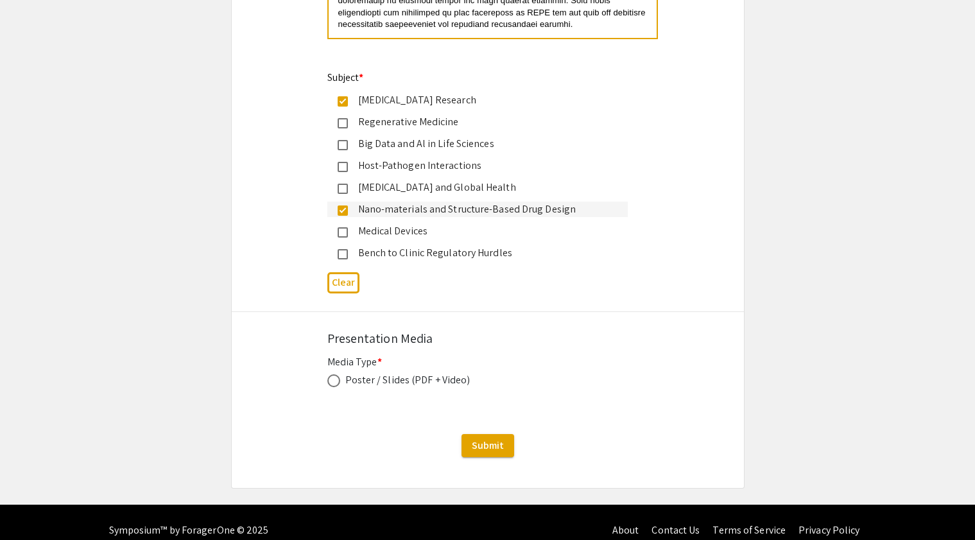
scroll to position [2641, 0]
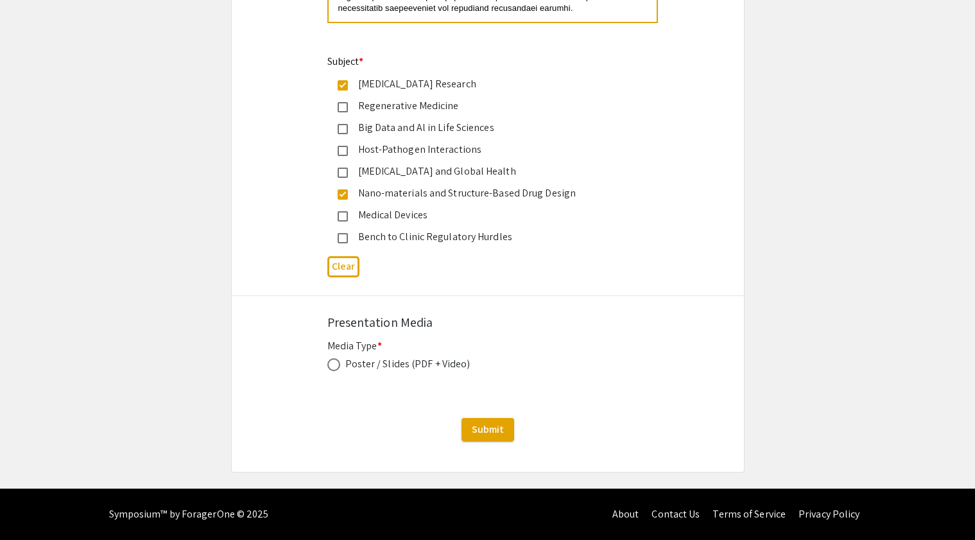
click at [332, 363] on span at bounding box center [333, 364] width 13 height 13
click at [332, 363] on input "radio" at bounding box center [333, 364] width 13 height 13
radio input "true"
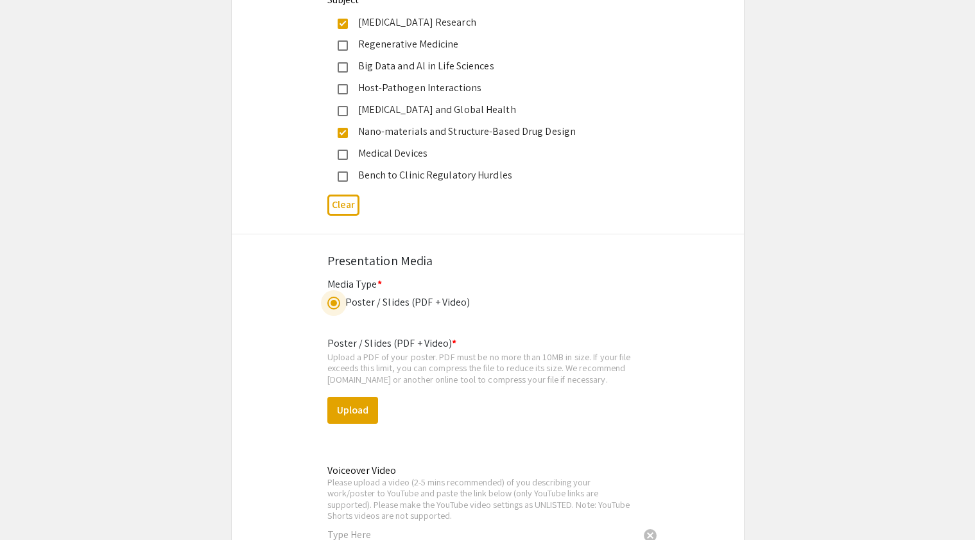
scroll to position [2709, 0]
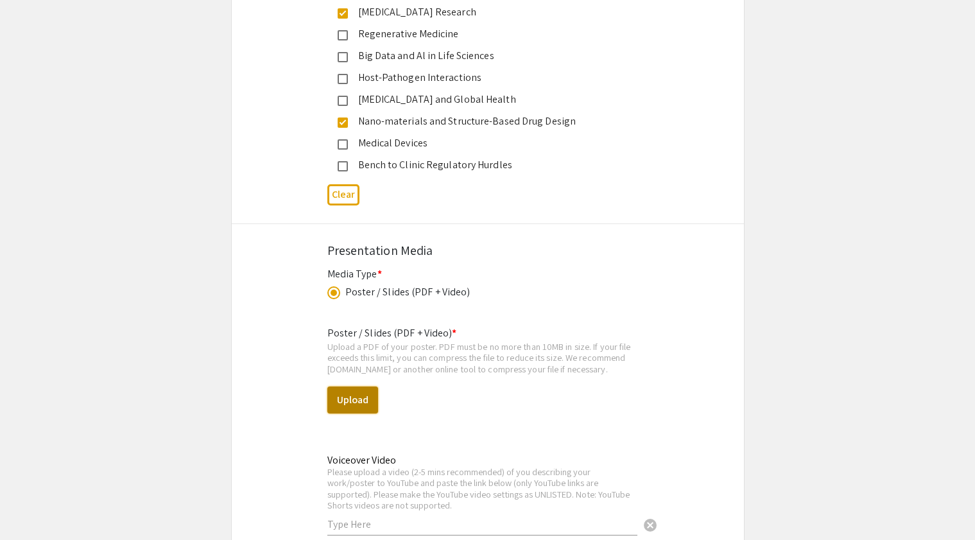
click at [356, 411] on button "Upload" at bounding box center [352, 399] width 51 height 27
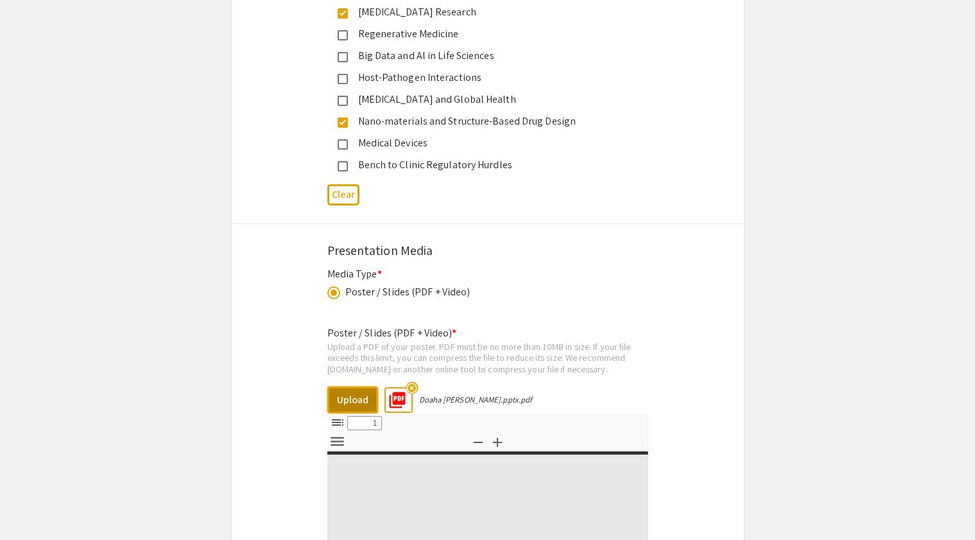
select select "custom"
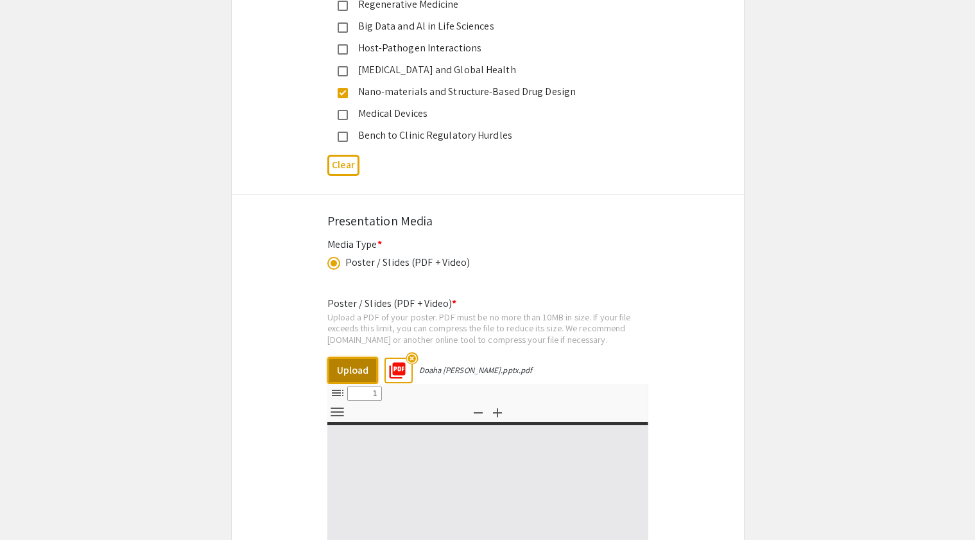
type input "0"
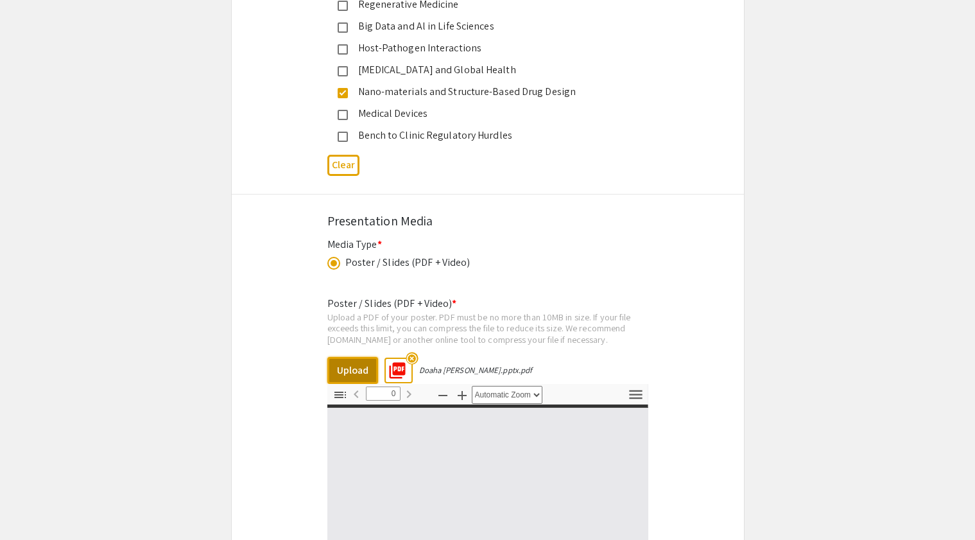
select select "custom"
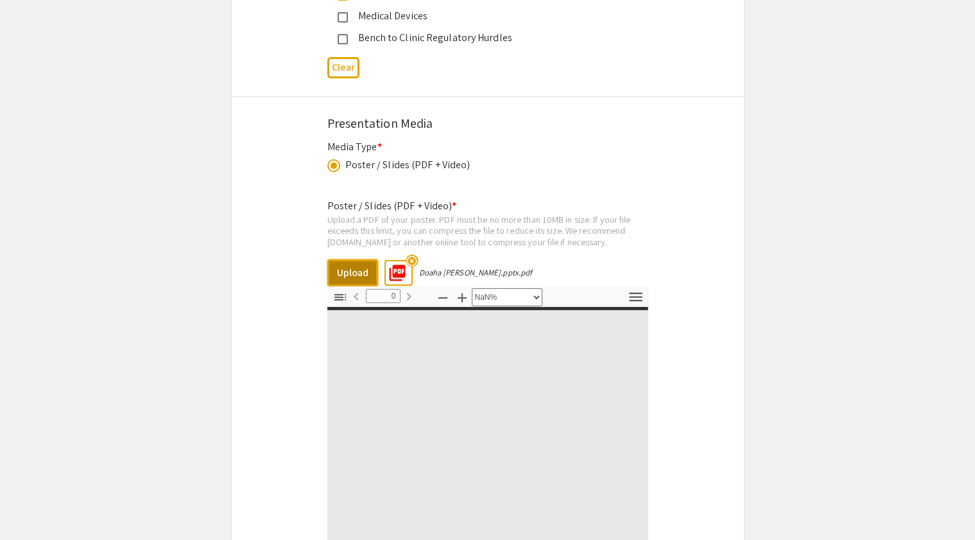
type input "1"
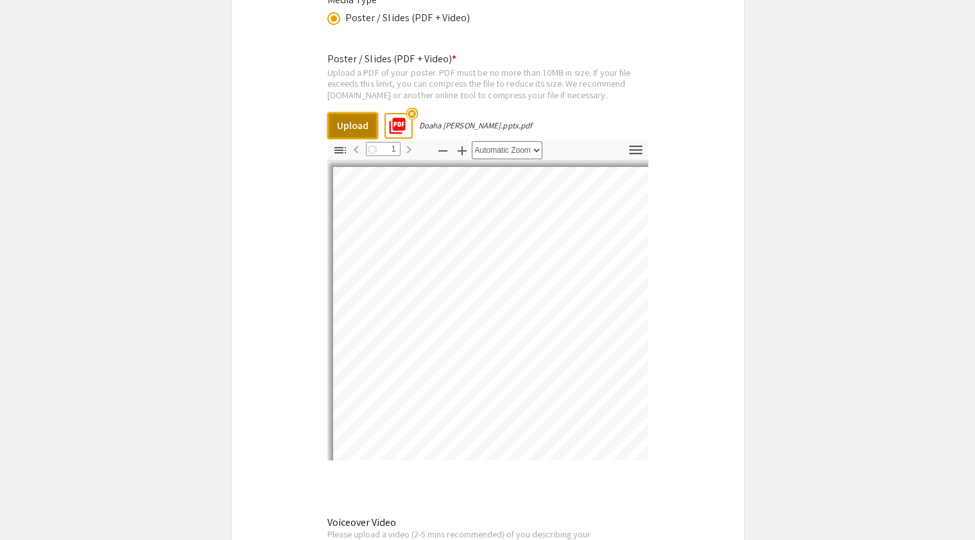
select select "auto"
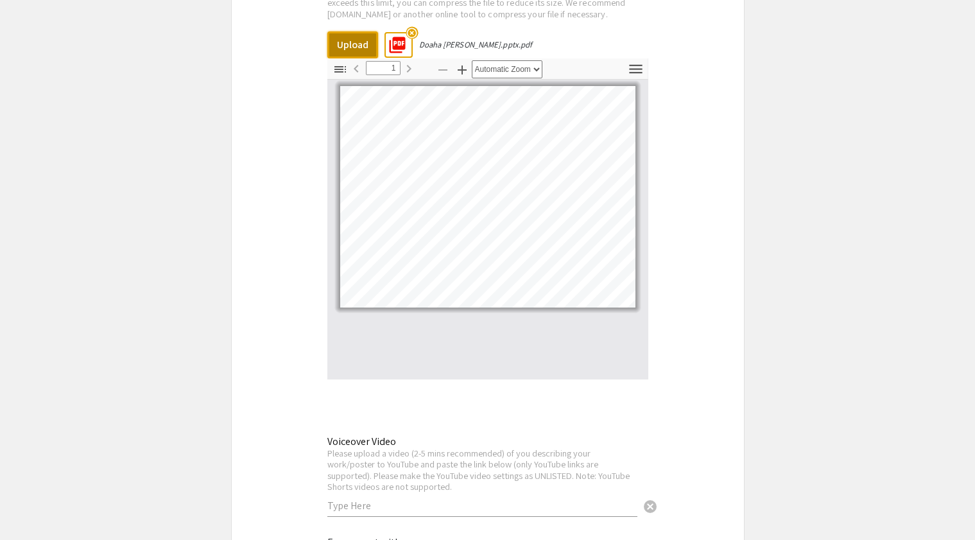
scroll to position [3185, 0]
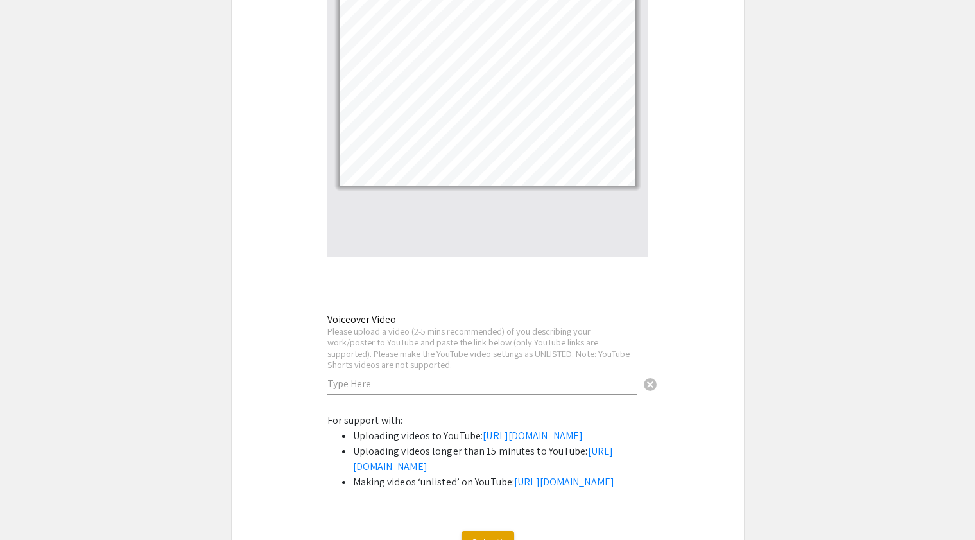
click at [359, 395] on div "Voiceover Video Please upload a video (2-5 mins recommended) of you describing …" at bounding box center [482, 348] width 310 height 94
paste input "[URL][DOMAIN_NAME]"
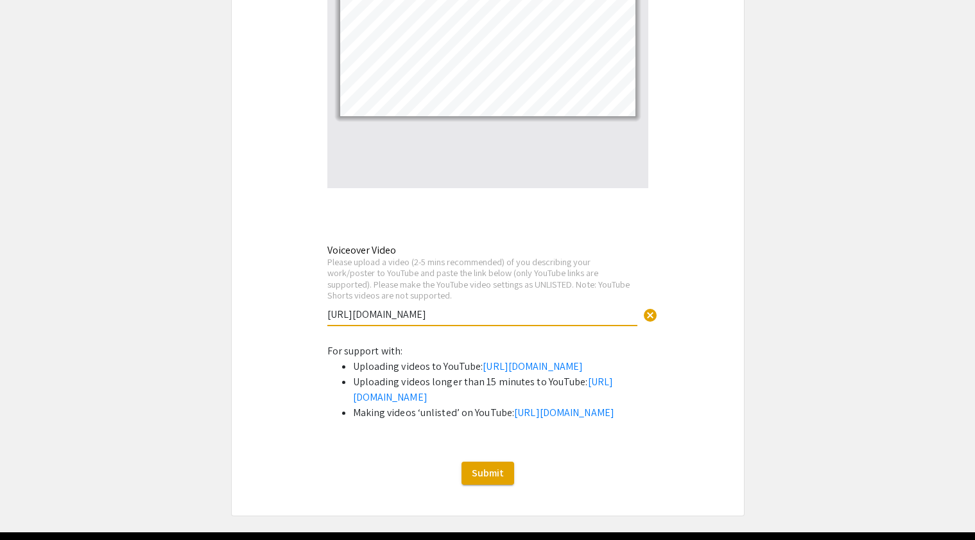
scroll to position [3380, 0]
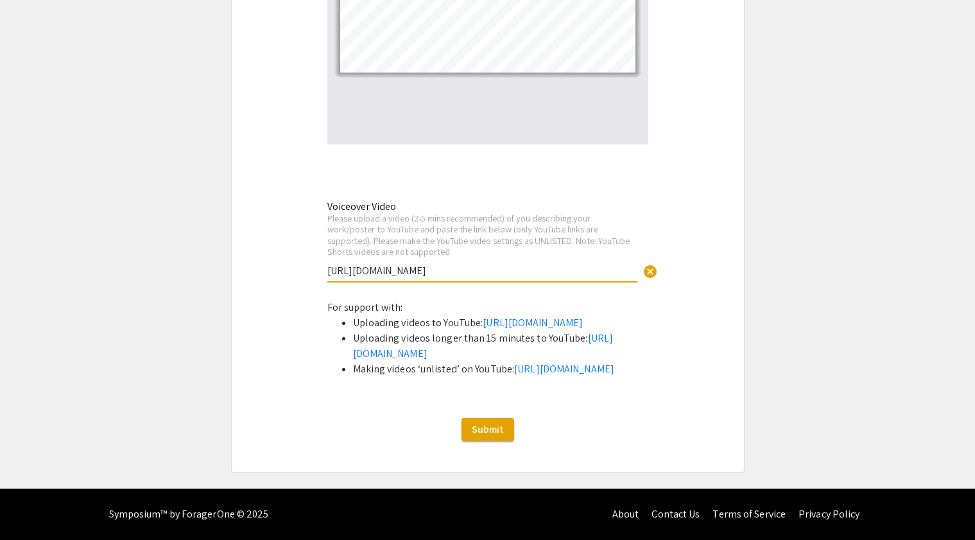
type input "[URL][DOMAIN_NAME]"
click at [485, 423] on span "Submit" at bounding box center [488, 428] width 32 height 13
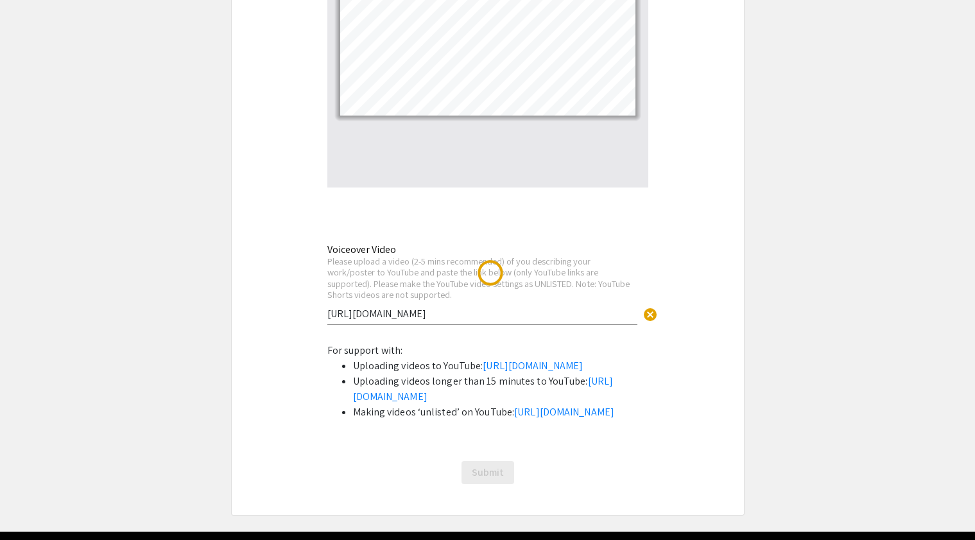
scroll to position [0, 0]
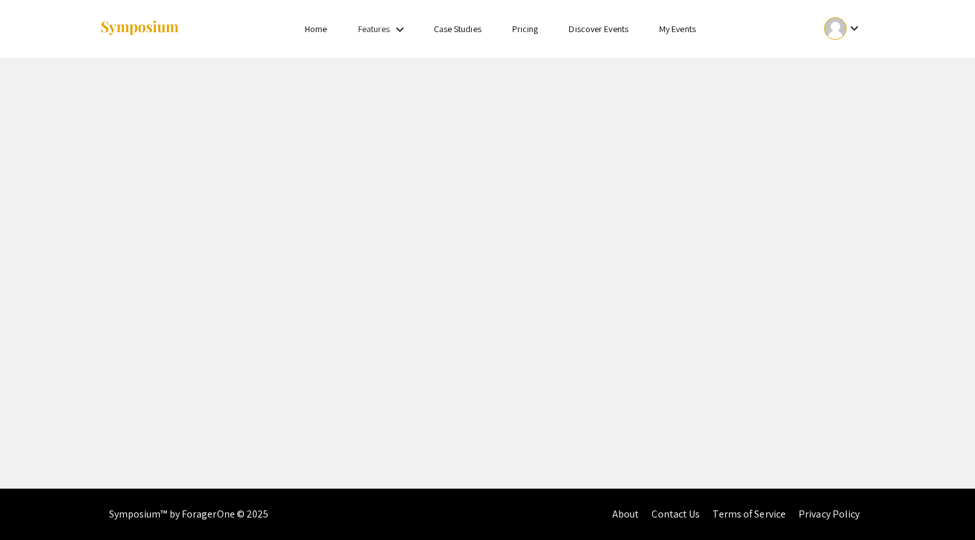
click at [853, 25] on mat-icon "keyboard_arrow_down" at bounding box center [853, 28] width 15 height 15
click at [857, 95] on button "My Submissions" at bounding box center [850, 94] width 79 height 31
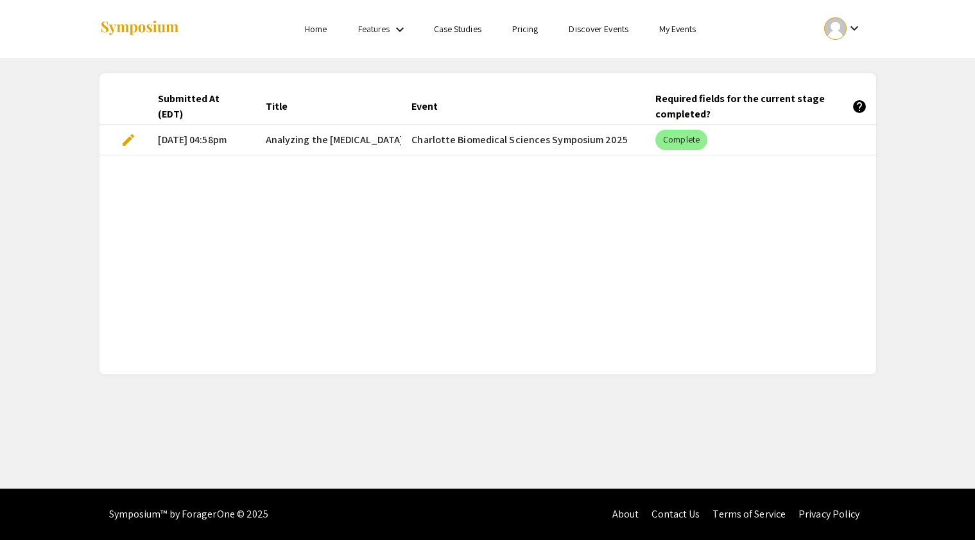
click at [122, 141] on span "edit" at bounding box center [128, 139] width 15 height 15
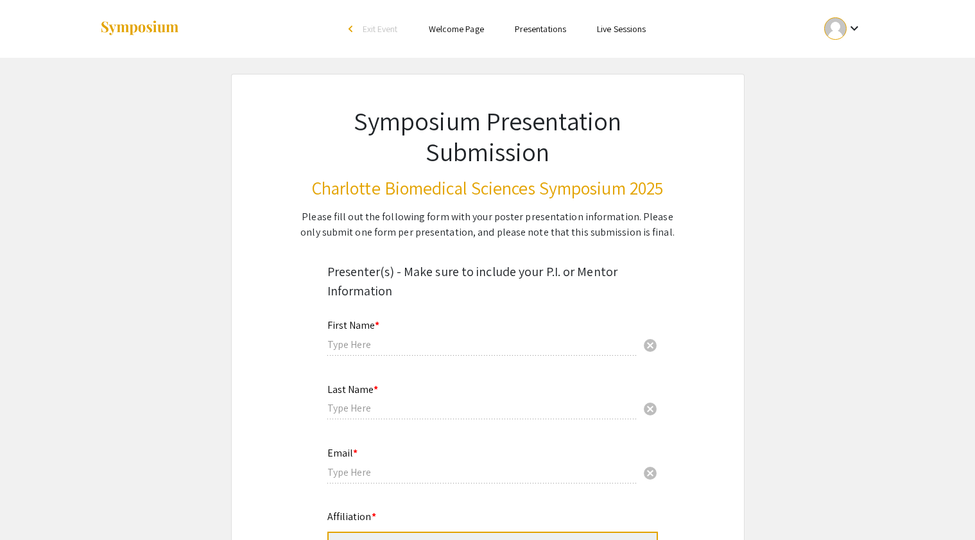
type input "Doaha"
type input "[PERSON_NAME]"
type input "[EMAIL_ADDRESS][DOMAIN_NAME]"
radio input "true"
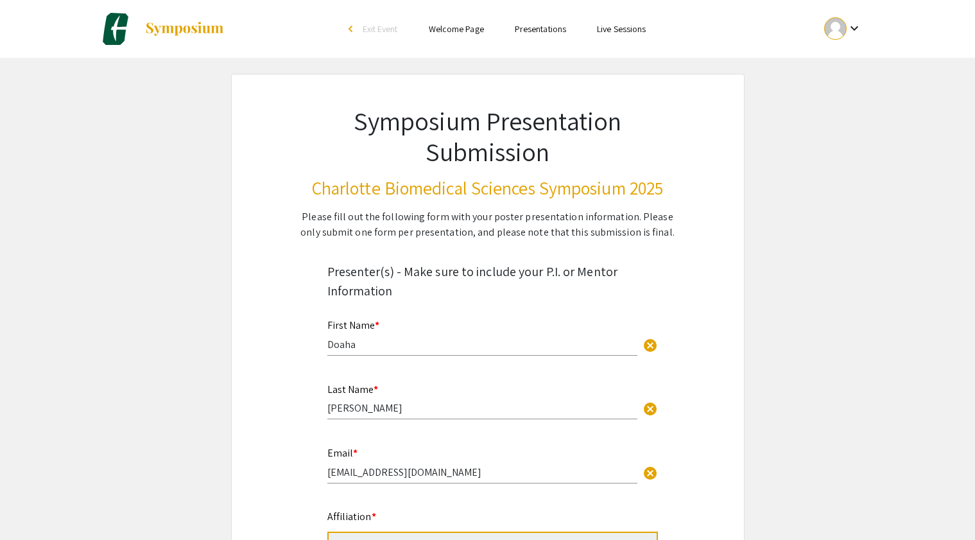
select select "custom"
type input "0"
select select "custom"
type input "1"
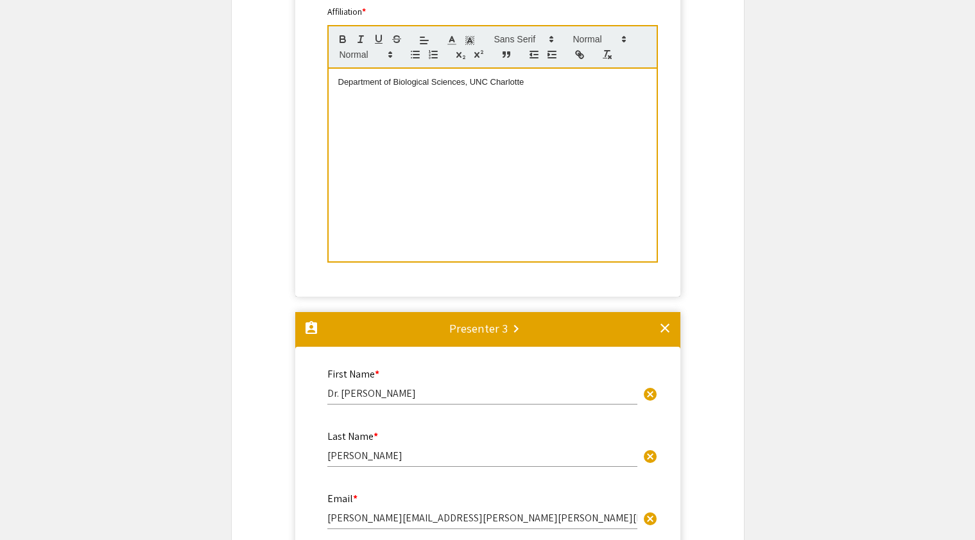
select select "auto"
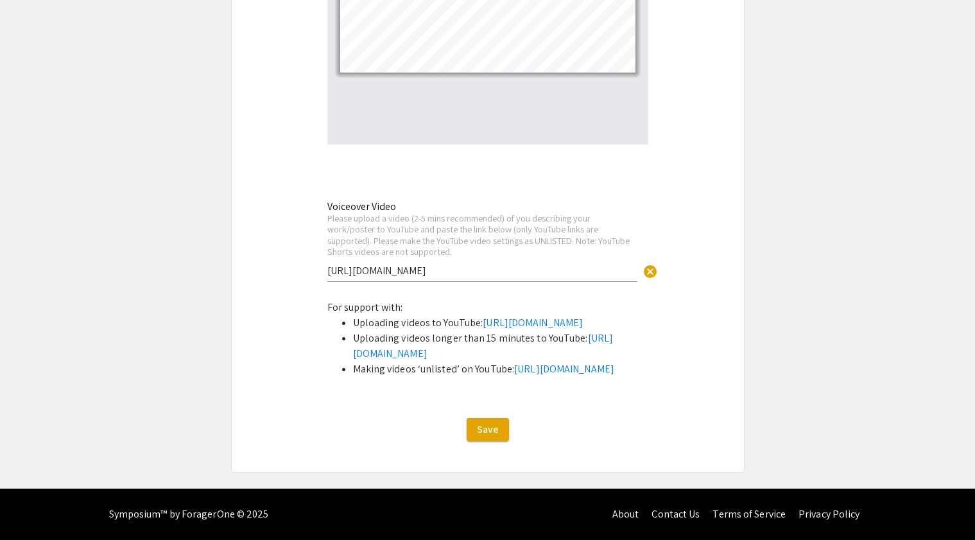
scroll to position [3380, 0]
